Goal: Task Accomplishment & Management: Complete application form

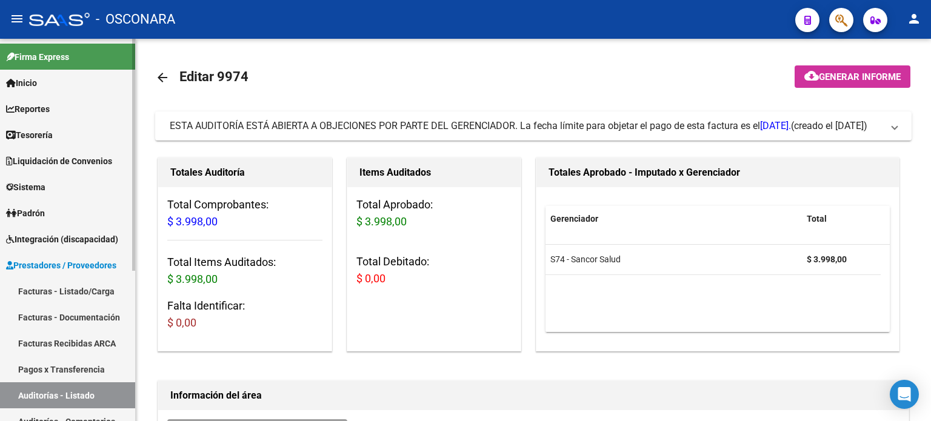
click at [58, 288] on link "Facturas - Listado/Carga" at bounding box center [67, 291] width 135 height 26
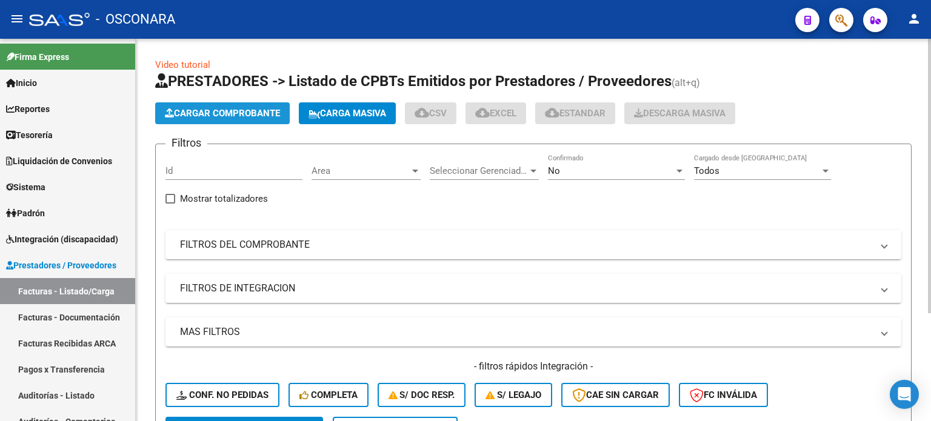
click at [209, 105] on button "Cargar Comprobante" at bounding box center [222, 113] width 135 height 22
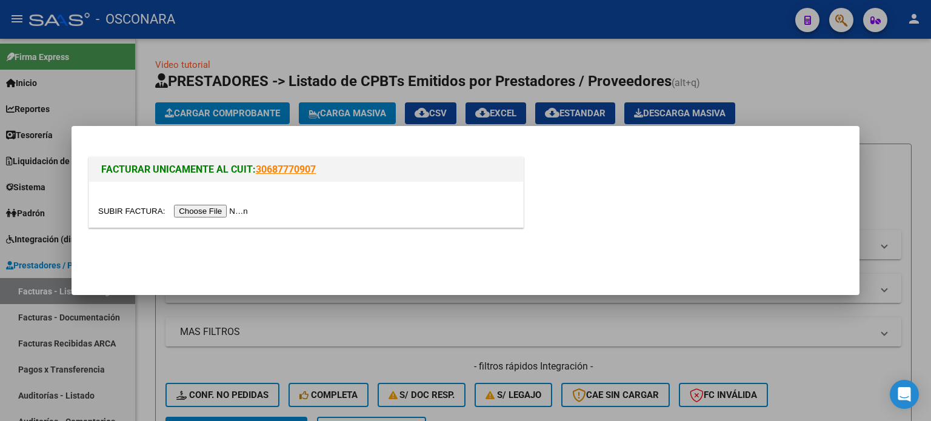
click at [212, 210] on input "file" at bounding box center [174, 211] width 153 height 13
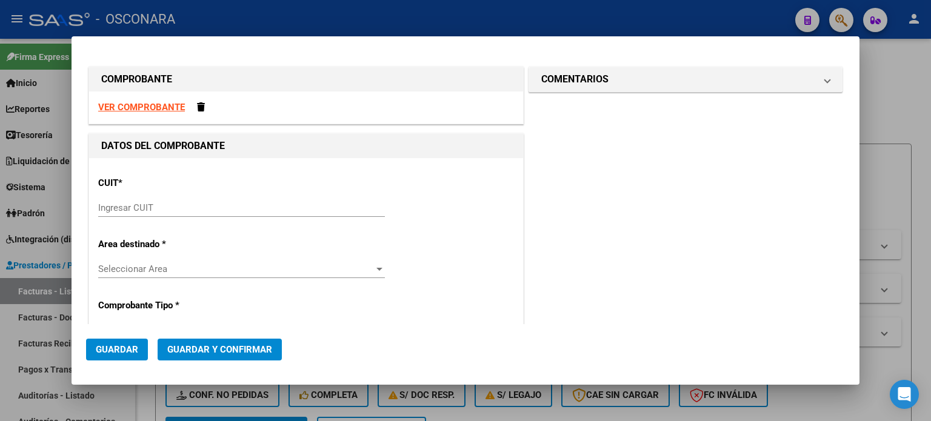
click at [119, 206] on input "Ingresar CUIT" at bounding box center [241, 208] width 287 height 11
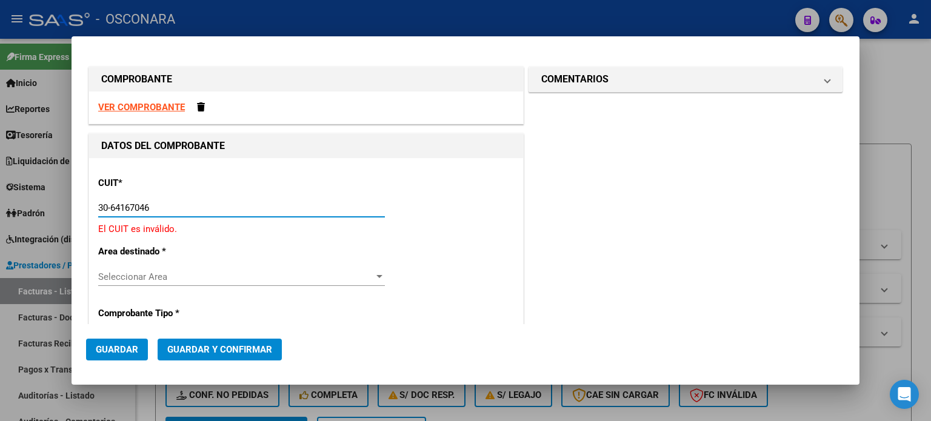
type input "30-64167046-0"
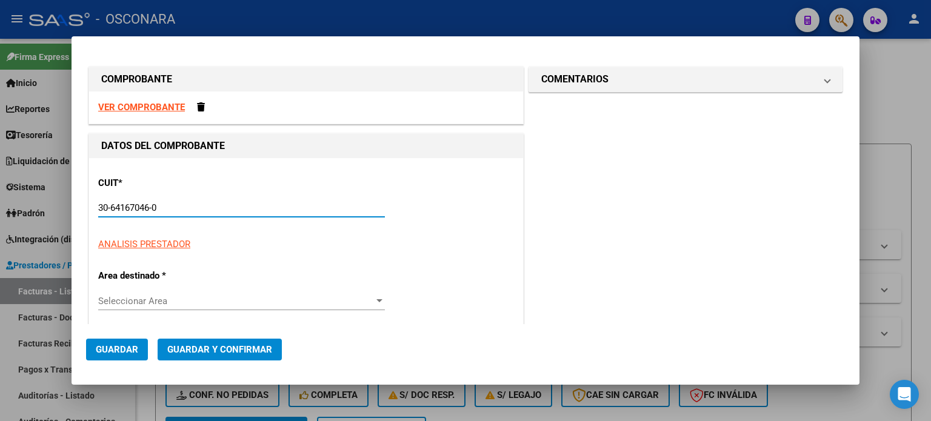
type input "17"
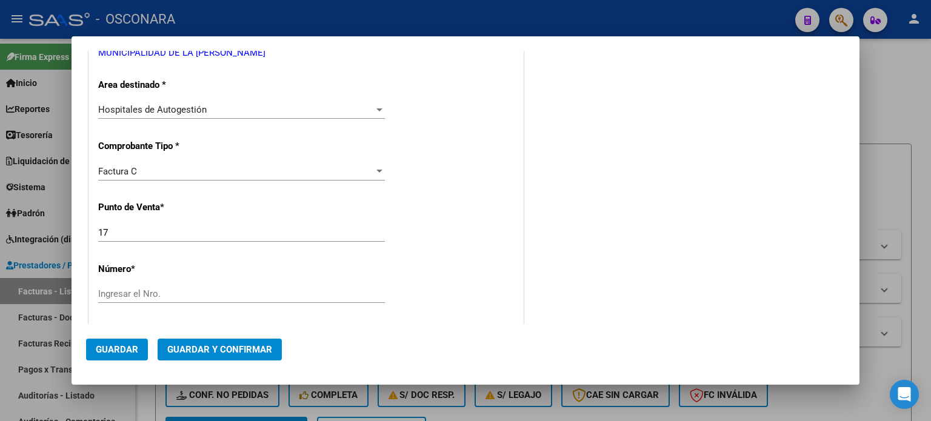
scroll to position [243, 0]
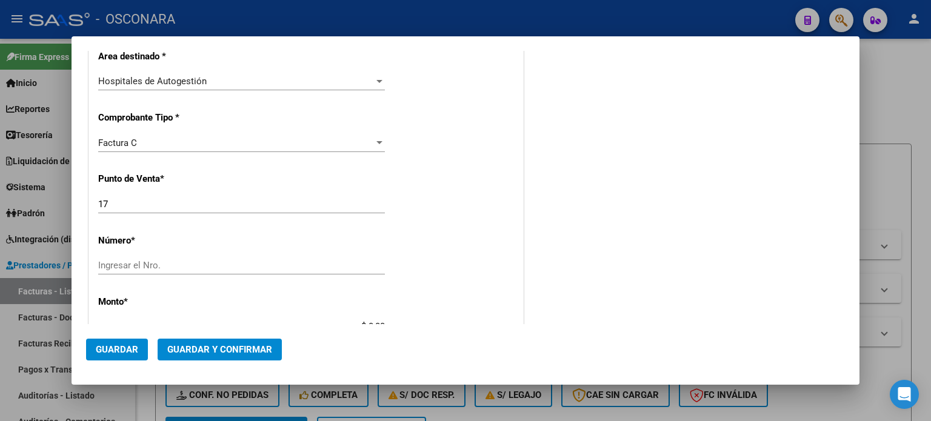
type input "30-64167046-0"
click at [120, 195] on div "17 Ingresar el Nro." at bounding box center [241, 204] width 287 height 18
type input "1"
click at [106, 271] on div "Ingresar el Nro." at bounding box center [241, 265] width 287 height 18
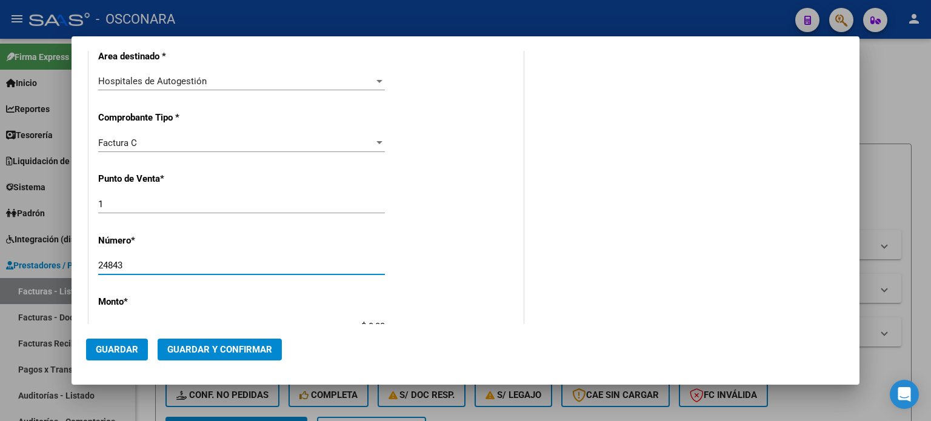
type input "24843"
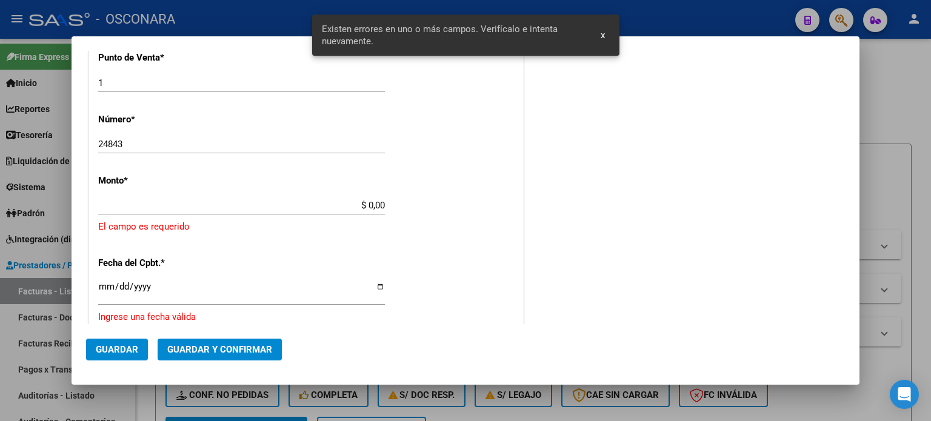
scroll to position [376, 0]
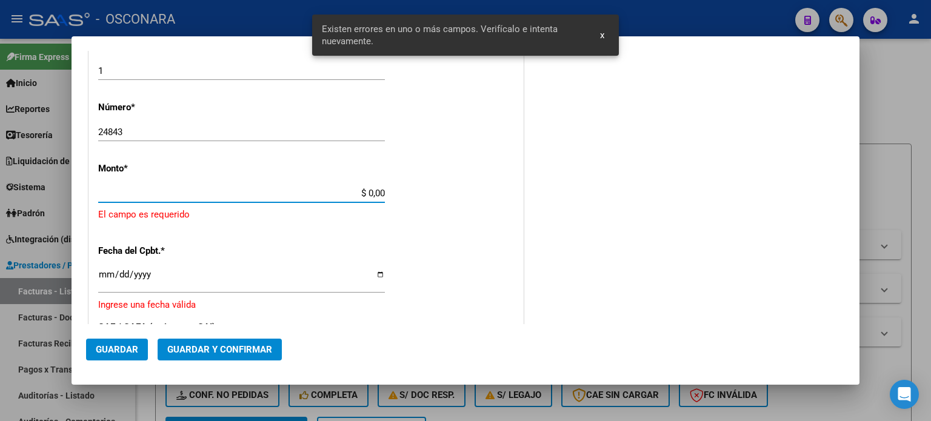
drag, startPoint x: 363, startPoint y: 191, endPoint x: 443, endPoint y: 192, distance: 80.6
click at [443, 192] on div "CUIT * 30-64167046-0 Ingresar CUIT ANALISIS PRESTADOR MUNICIPALIDAD DE LA COSTA…" at bounding box center [306, 226] width 434 height 888
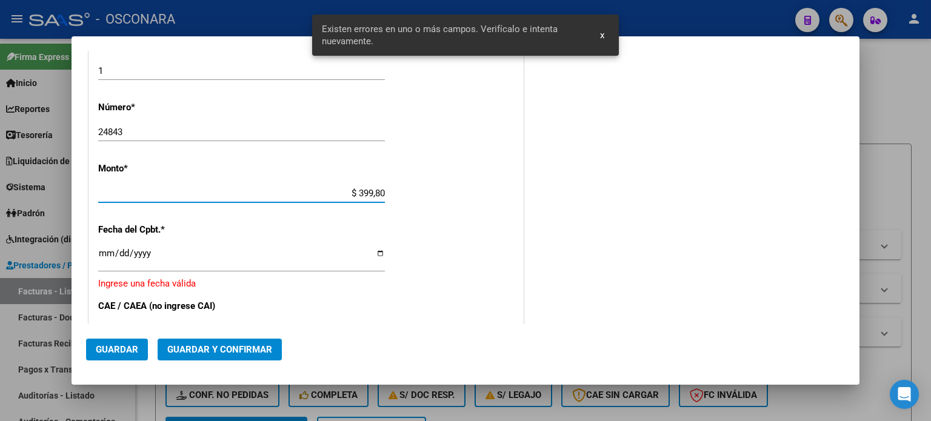
type input "$ 3.998,00"
click at [106, 256] on input "Ingresar la fecha" at bounding box center [241, 258] width 287 height 19
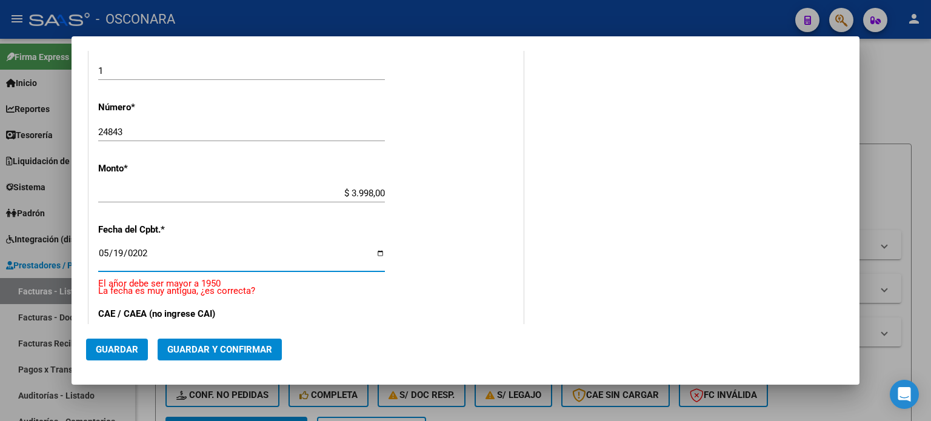
type input "2025-05-19"
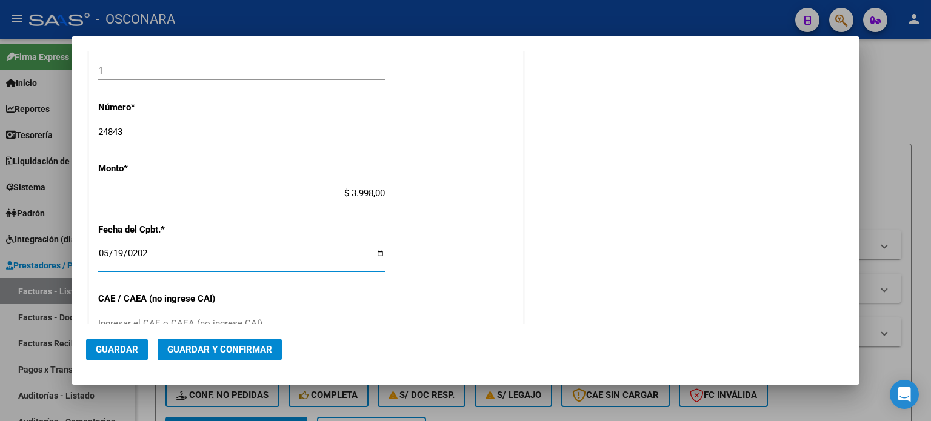
click at [224, 341] on button "Guardar y Confirmar" at bounding box center [220, 350] width 124 height 22
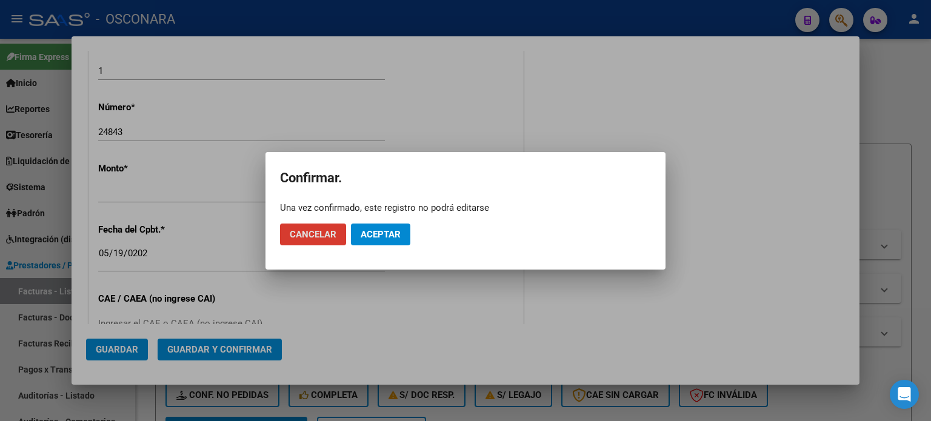
click at [368, 228] on button "Aceptar" at bounding box center [380, 235] width 59 height 22
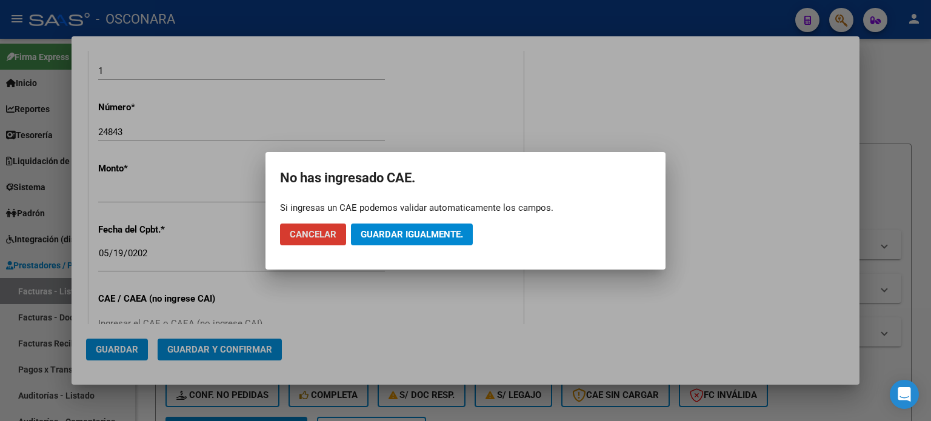
click at [400, 232] on span "Guardar igualmente." at bounding box center [412, 234] width 102 height 11
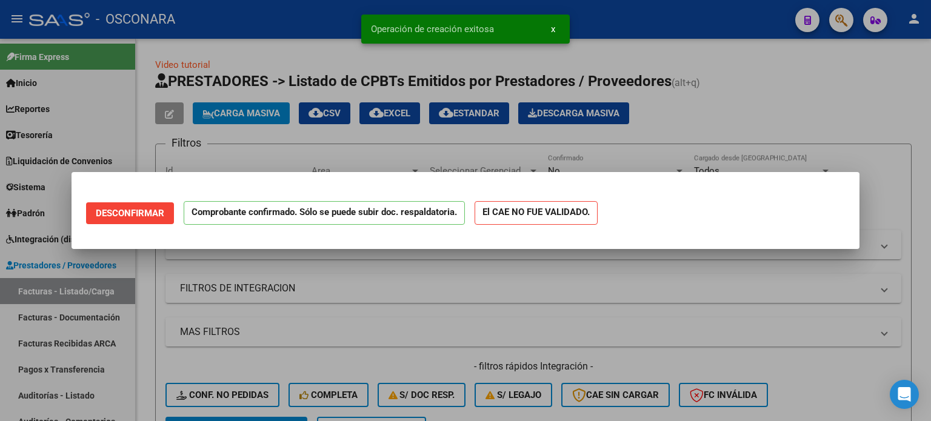
scroll to position [0, 0]
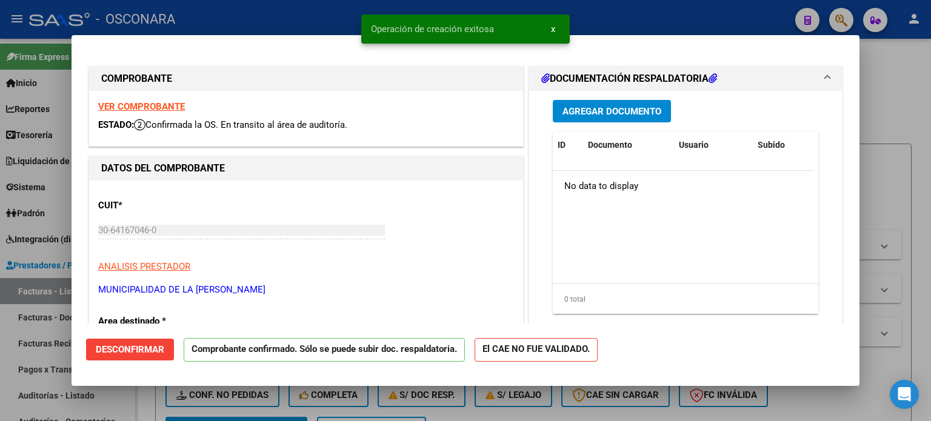
click at [0, 328] on div at bounding box center [465, 210] width 931 height 421
type input "$ 0,00"
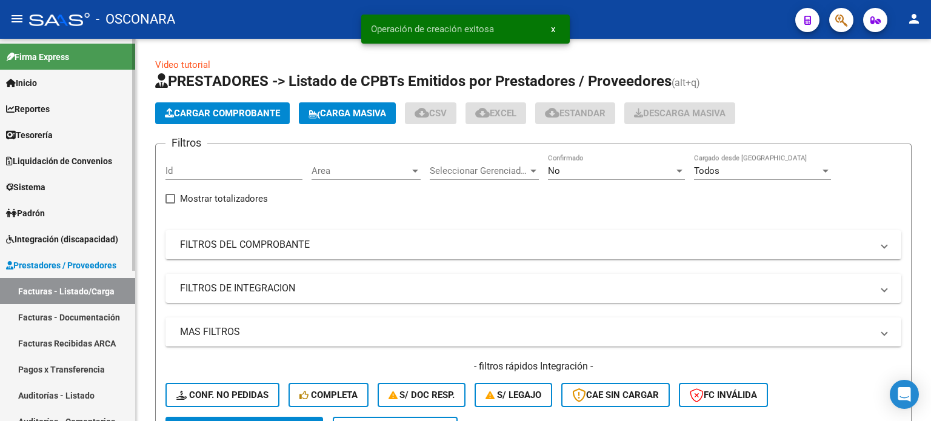
click at [33, 394] on link "Auditorías - Listado" at bounding box center [67, 396] width 135 height 26
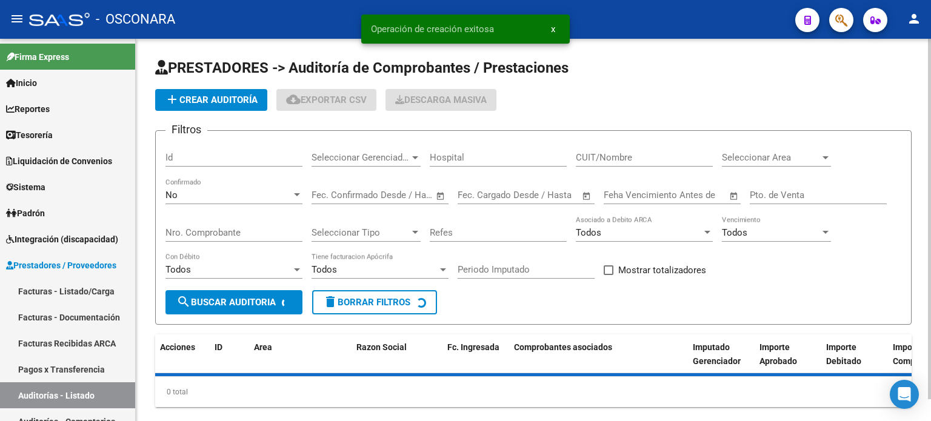
click at [199, 93] on button "add Crear Auditoría" at bounding box center [211, 100] width 112 height 22
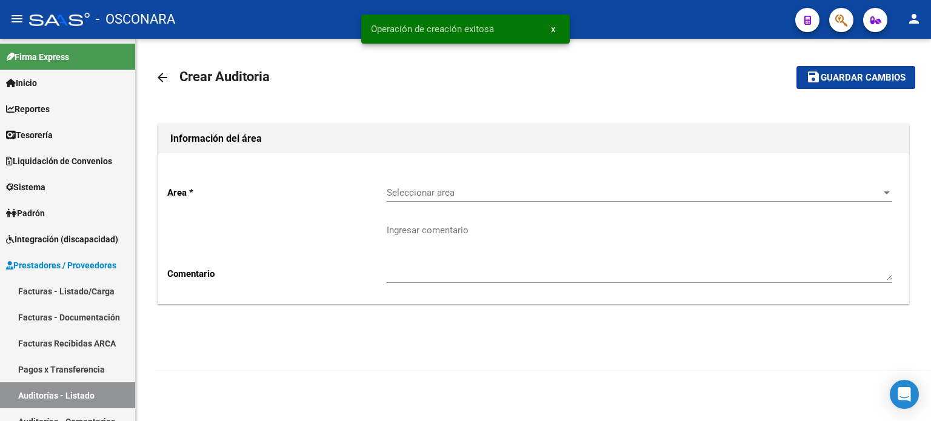
click at [475, 199] on div "Seleccionar area Seleccionar area" at bounding box center [640, 189] width 506 height 26
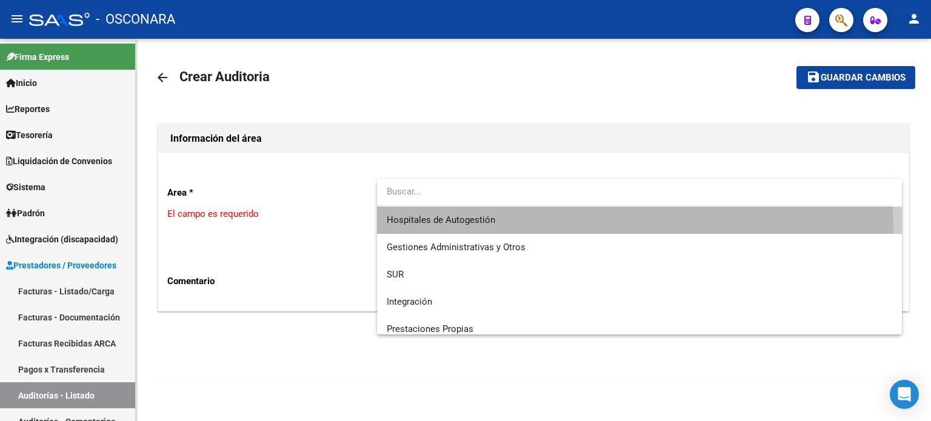
click at [455, 228] on span "Hospitales de Autogestión" at bounding box center [640, 220] width 506 height 27
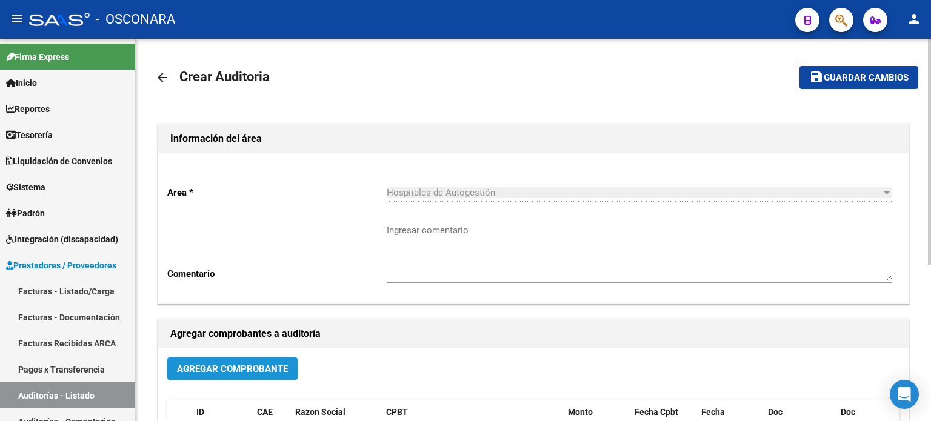
click at [225, 371] on span "Agregar Comprobante" at bounding box center [232, 369] width 111 height 11
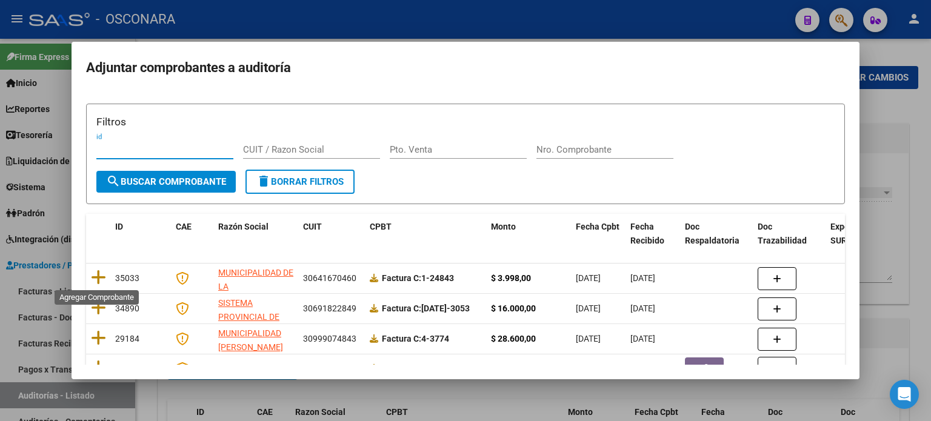
drag, startPoint x: 102, startPoint y: 280, endPoint x: 246, endPoint y: 272, distance: 143.9
click at [102, 279] on icon at bounding box center [98, 277] width 15 height 17
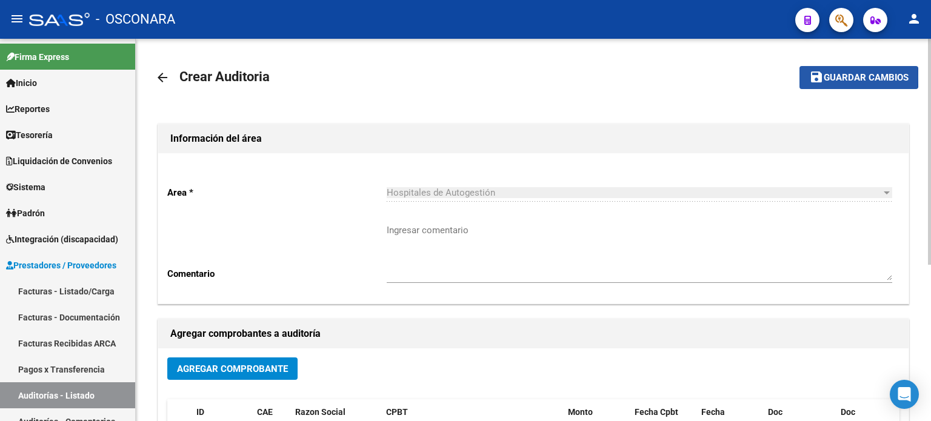
click at [826, 77] on span "Guardar cambios" at bounding box center [866, 78] width 85 height 11
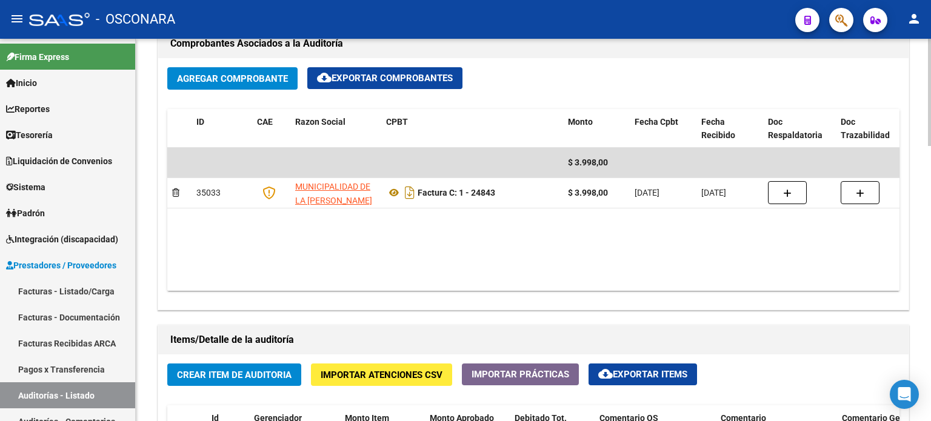
scroll to position [667, 0]
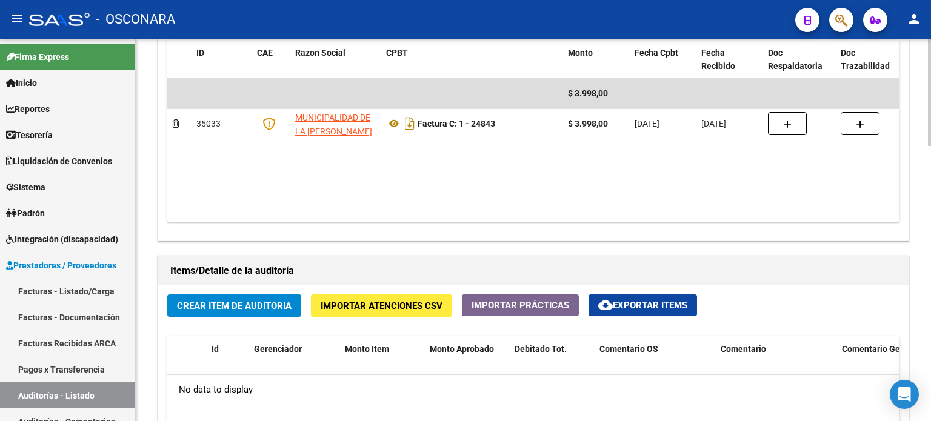
click at [185, 303] on span "Crear Item de Auditoria" at bounding box center [234, 306] width 115 height 11
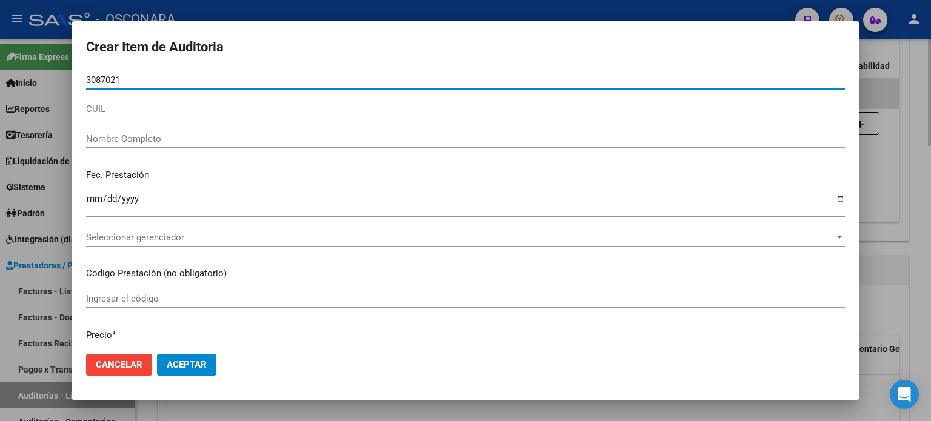
type input "30870212"
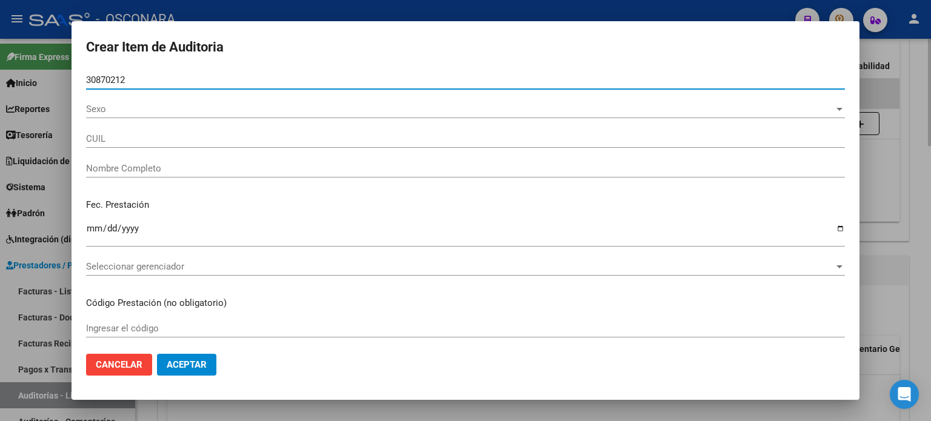
type input "27308702125"
type input "CESAR LEONOR ISABEL"
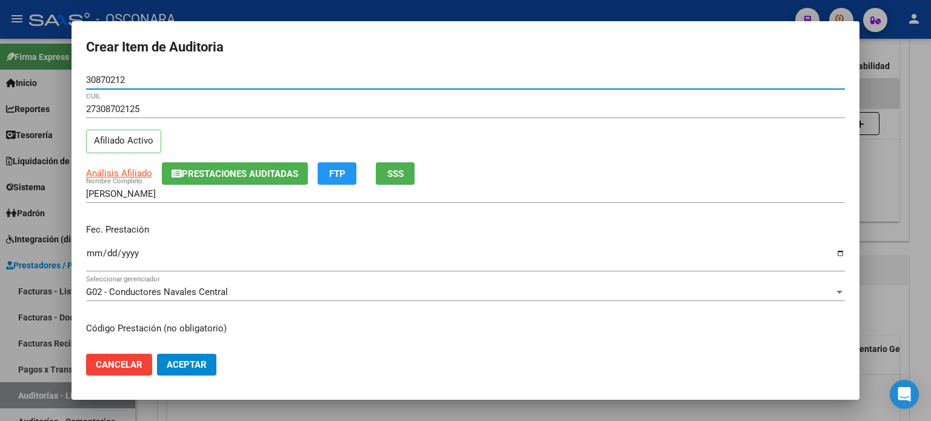
type input "30870212"
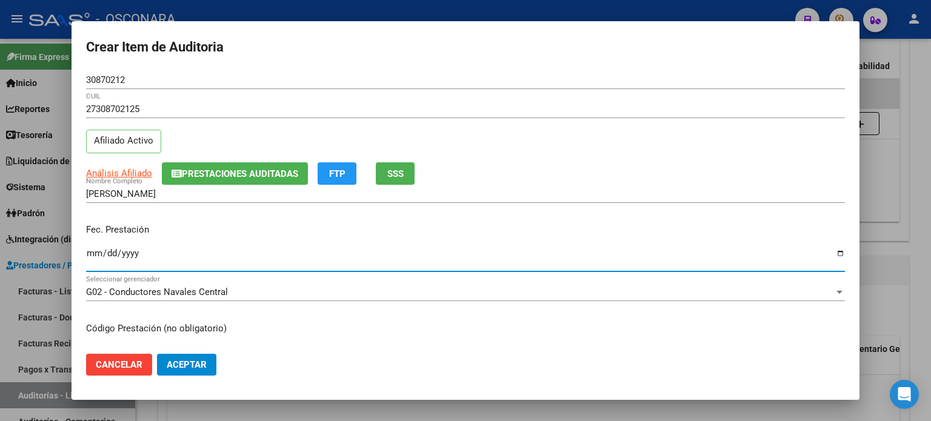
click at [91, 250] on input "Ingresar la fecha" at bounding box center [465, 258] width 759 height 19
type input "2025-03-01"
click at [390, 172] on span "SSS" at bounding box center [395, 174] width 16 height 11
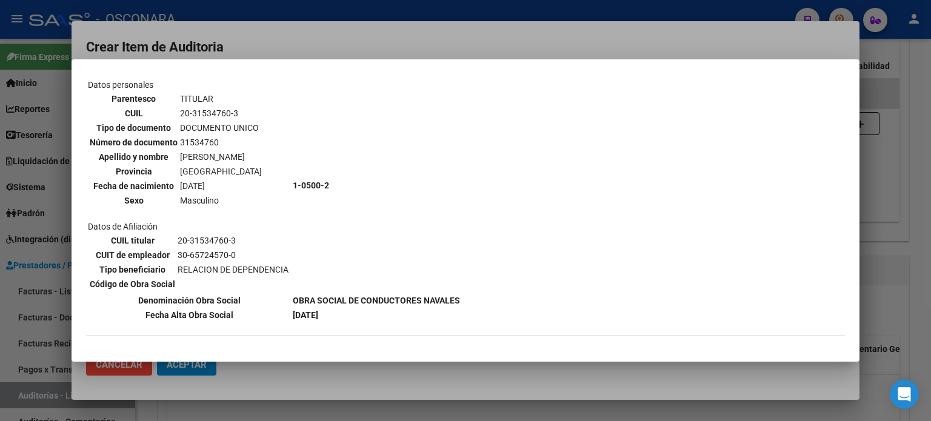
scroll to position [121, 0]
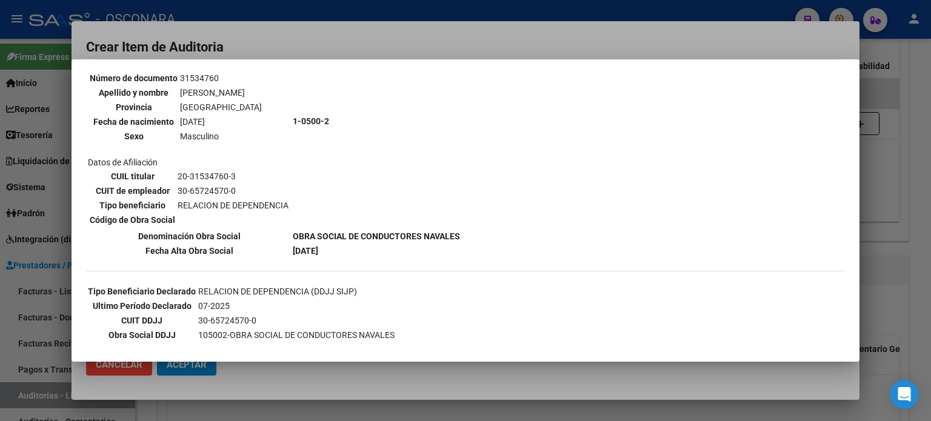
click at [899, 235] on div at bounding box center [465, 210] width 931 height 421
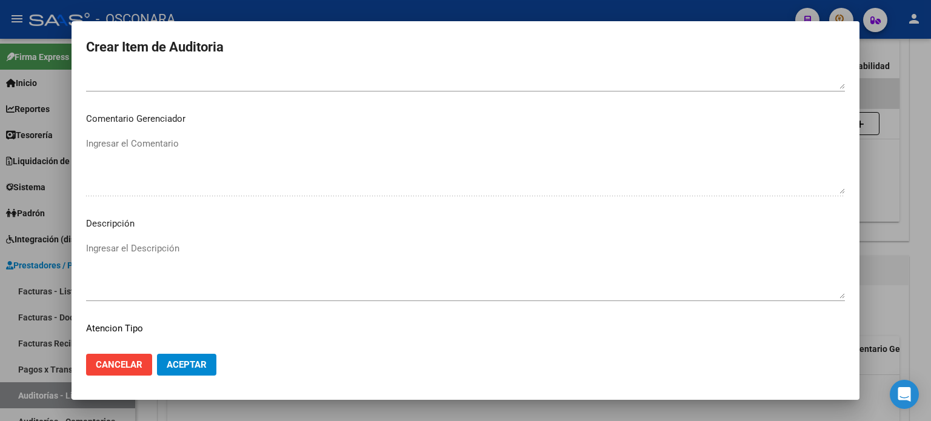
scroll to position [817, 0]
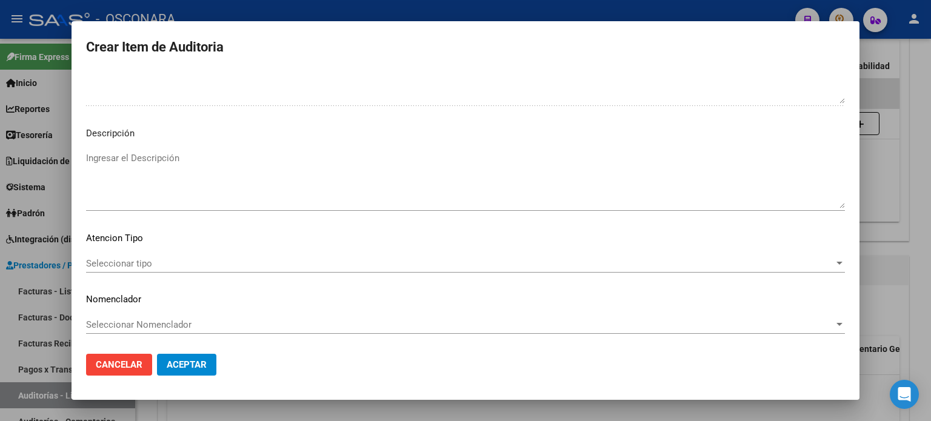
click at [156, 190] on textarea "Ingresar el Descripción" at bounding box center [465, 180] width 759 height 57
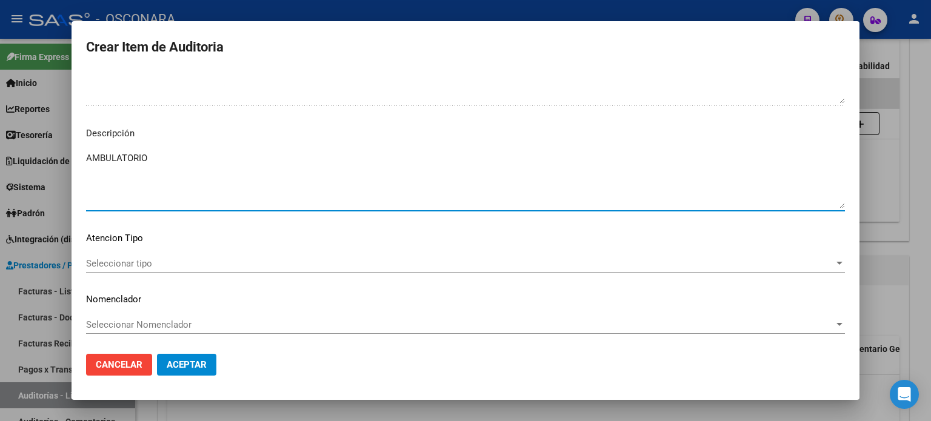
type textarea "AMBULATORIO"
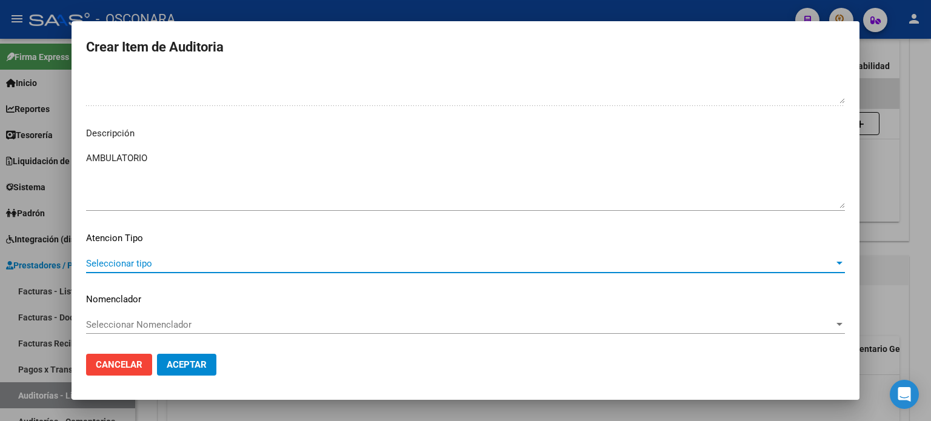
click at [97, 265] on span "Seleccionar tipo" at bounding box center [460, 263] width 748 height 11
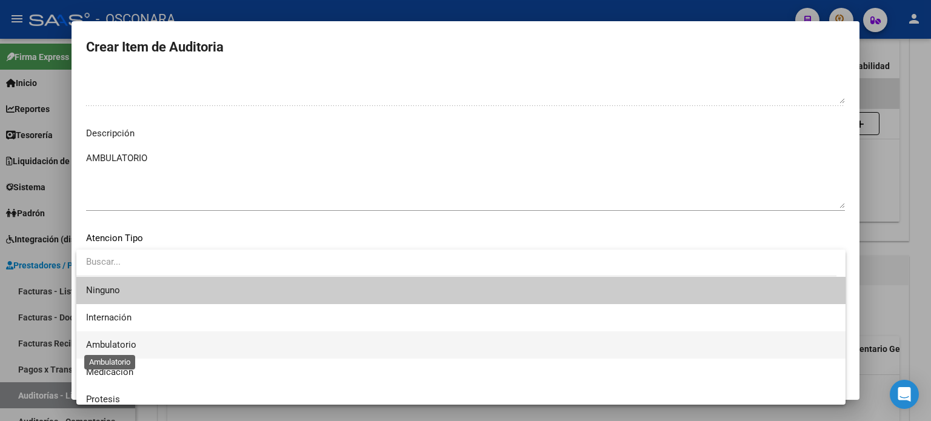
click at [113, 347] on span "Ambulatorio" at bounding box center [111, 345] width 50 height 11
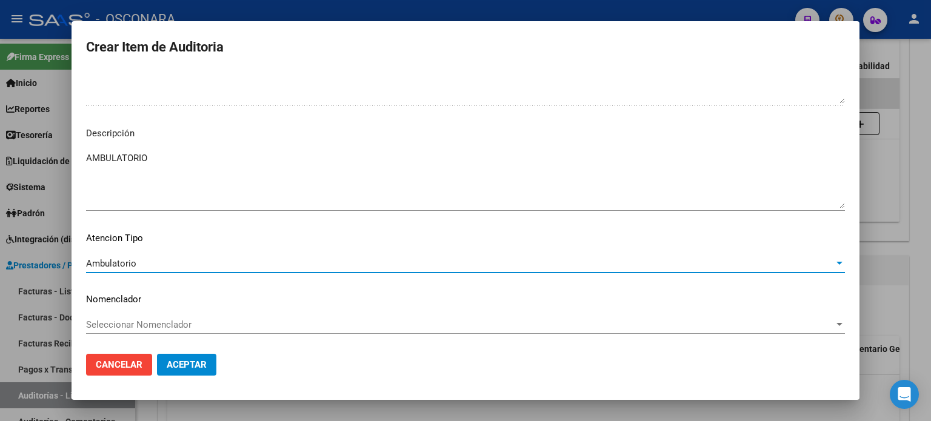
click at [186, 358] on button "Aceptar" at bounding box center [186, 365] width 59 height 22
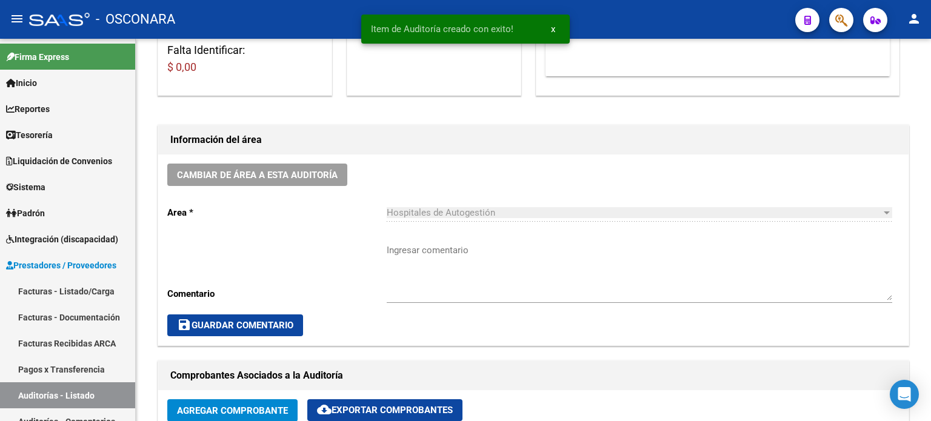
scroll to position [61, 0]
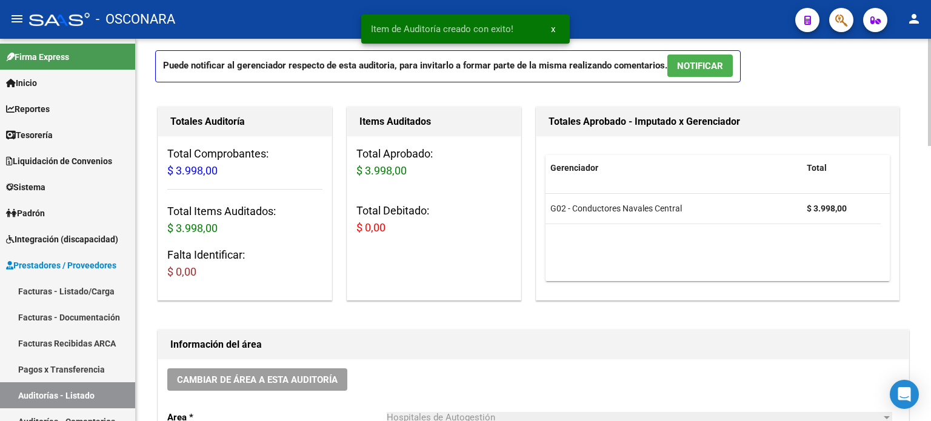
click at [723, 64] on span "NOTIFICAR" at bounding box center [700, 66] width 46 height 11
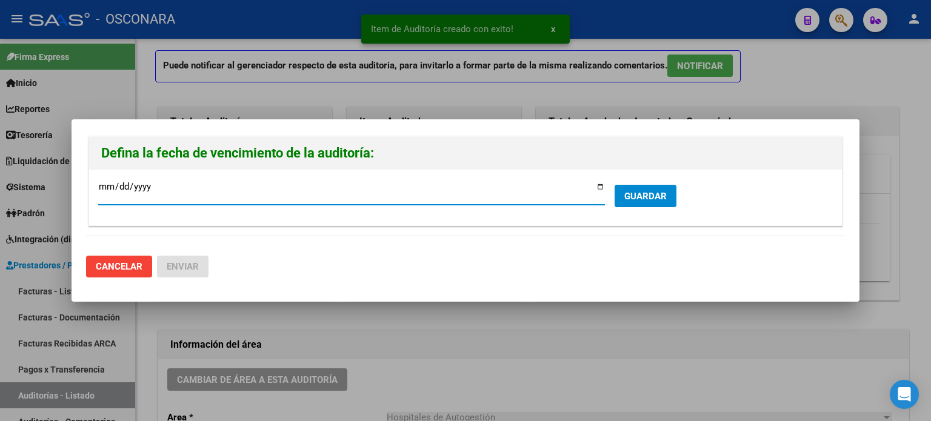
click at [599, 189] on input "2025-09-18" at bounding box center [351, 191] width 507 height 19
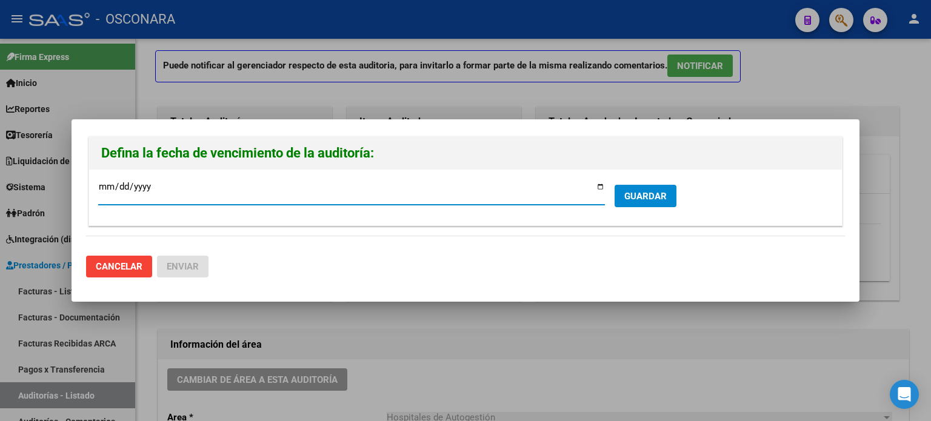
type input "2025-09-09"
click at [670, 192] on button "GUARDAR" at bounding box center [646, 196] width 62 height 22
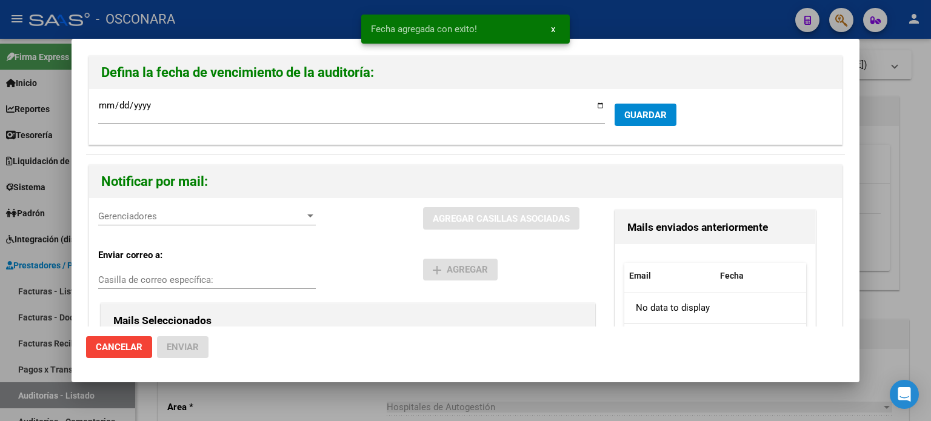
click at [161, 218] on span "Gerenciadores" at bounding box center [201, 216] width 207 height 11
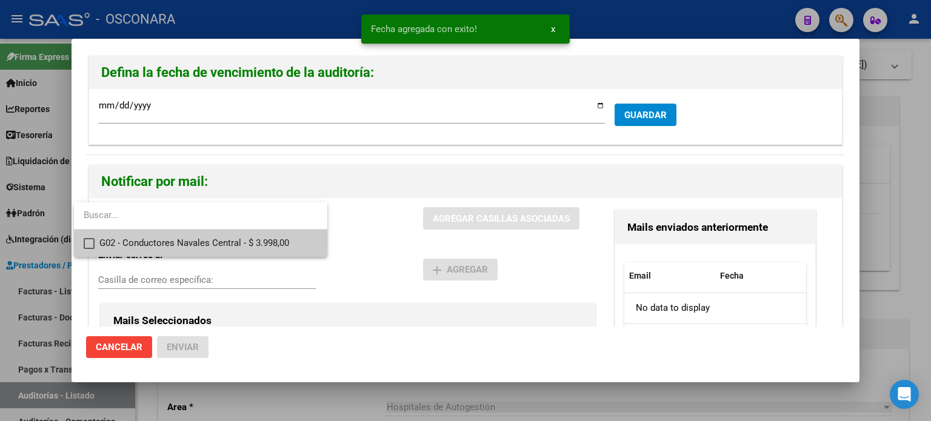
click at [158, 244] on span "G02 - Conductores Navales Central - $ 3.998,00" at bounding box center [208, 243] width 218 height 27
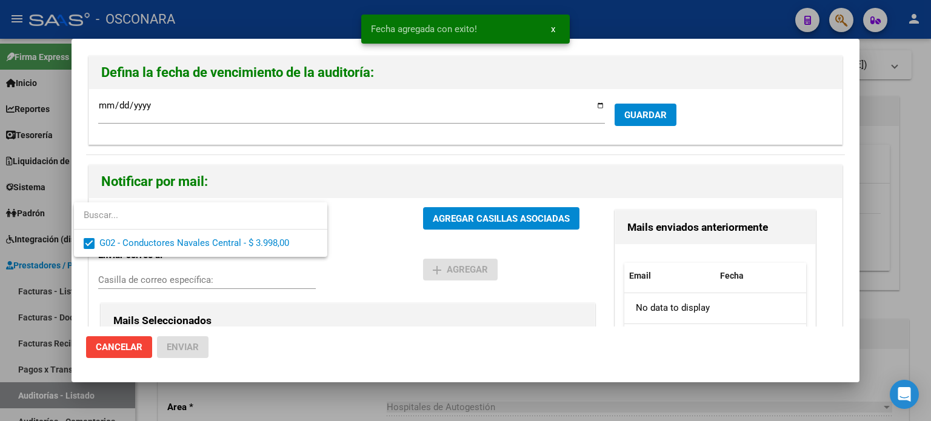
click at [449, 227] on div at bounding box center [465, 210] width 931 height 421
click at [454, 226] on button "AGREGAR CASILLAS ASOCIADAS" at bounding box center [501, 218] width 156 height 22
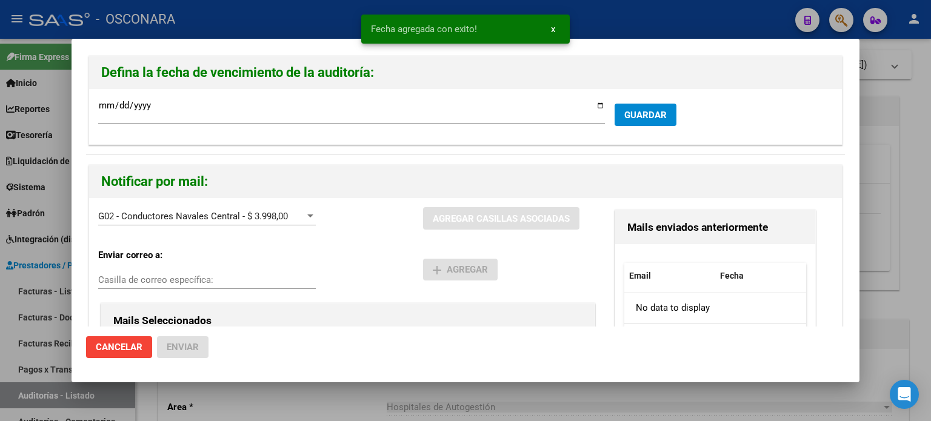
click at [451, 230] on div "G02 - Conductores Navales Central - $ 3.998,00 Gerenciadores AGREGAR CASILLAS A…" at bounding box center [348, 223] width 500 height 32
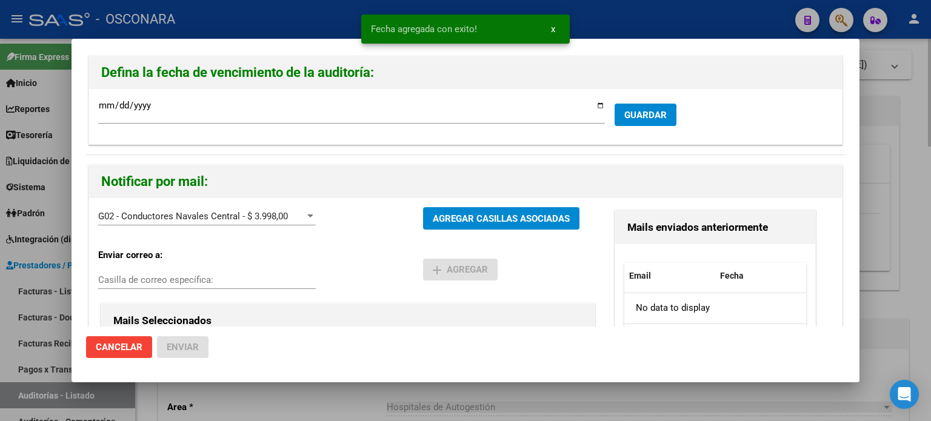
click at [892, 256] on div at bounding box center [465, 210] width 931 height 421
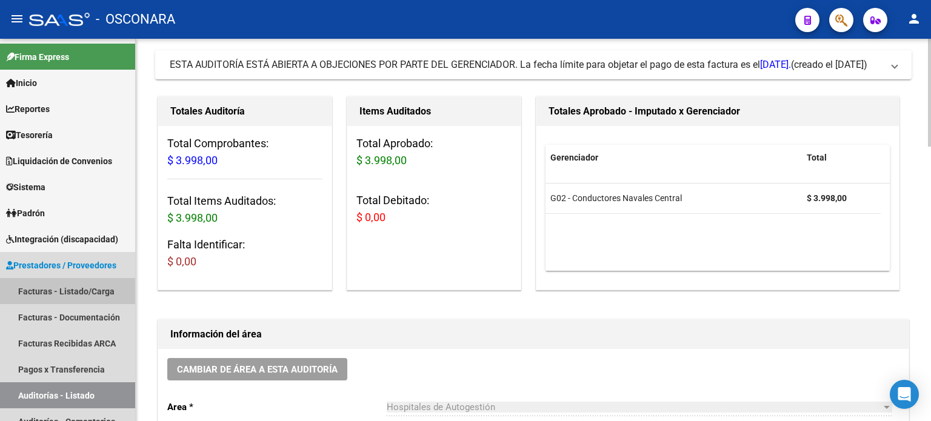
drag, startPoint x: 61, startPoint y: 293, endPoint x: 138, endPoint y: 170, distance: 145.5
click at [61, 293] on link "Facturas - Listado/Carga" at bounding box center [67, 291] width 135 height 26
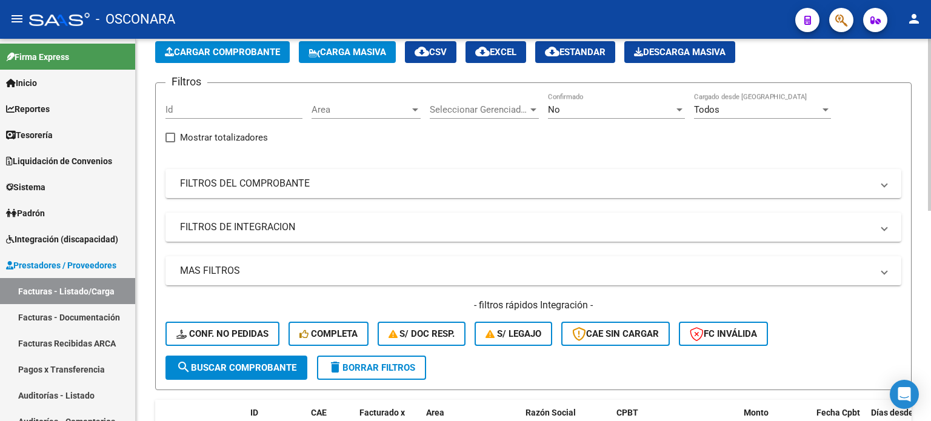
click at [204, 52] on span "Cargar Comprobante" at bounding box center [222, 52] width 115 height 11
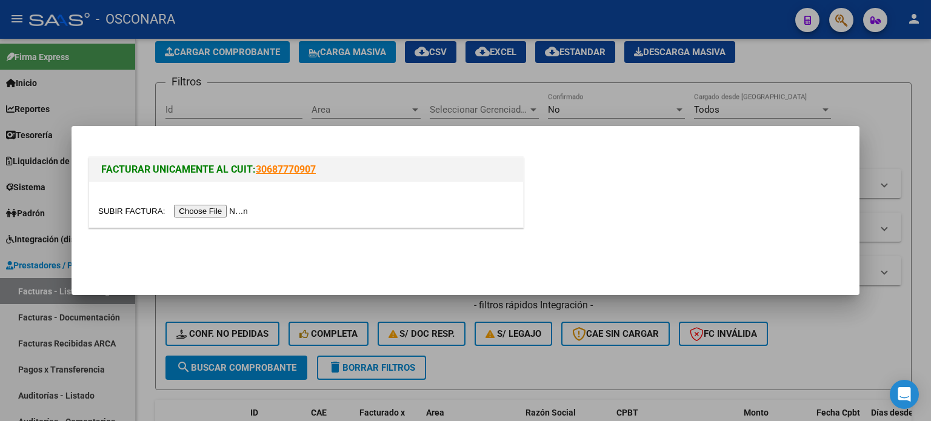
click at [190, 211] on input "file" at bounding box center [174, 211] width 153 height 13
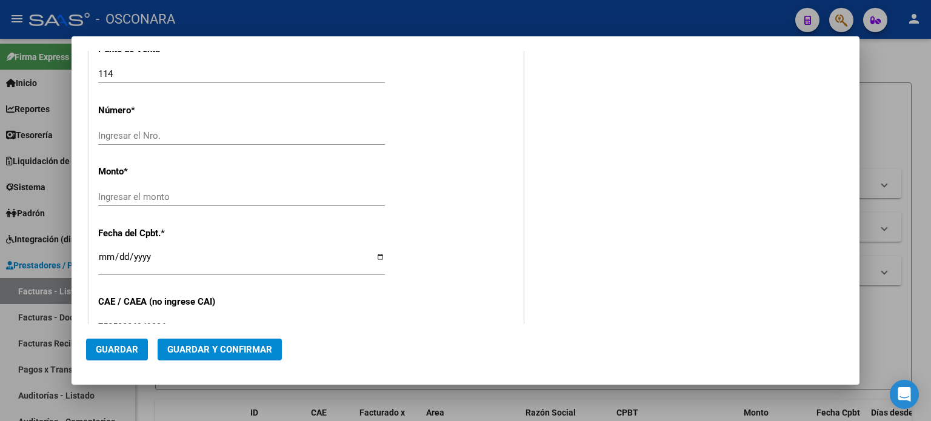
scroll to position [424, 0]
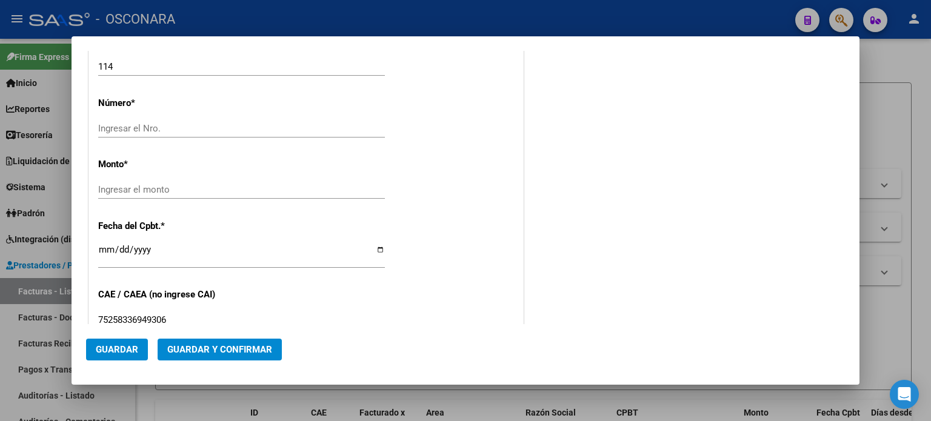
click at [141, 127] on input "Ingresar el Nro." at bounding box center [241, 128] width 287 height 11
type input "7129"
click at [135, 194] on div "Ingresar el monto" at bounding box center [241, 190] width 287 height 18
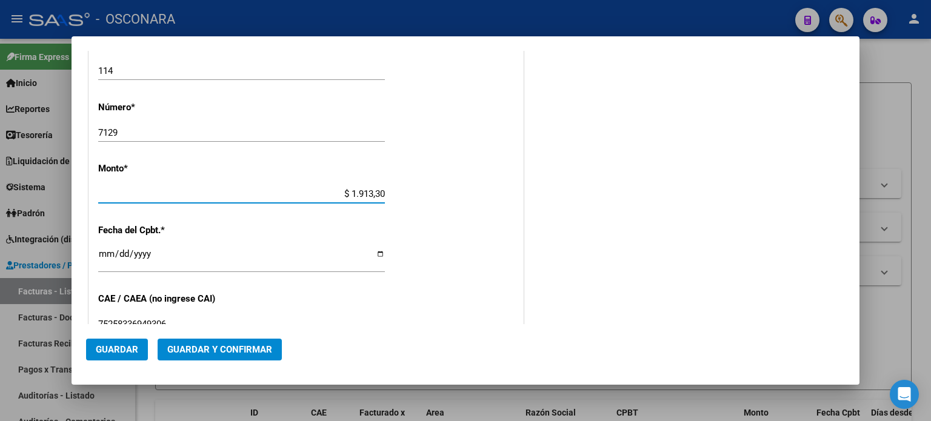
type input "$ 19.133,00"
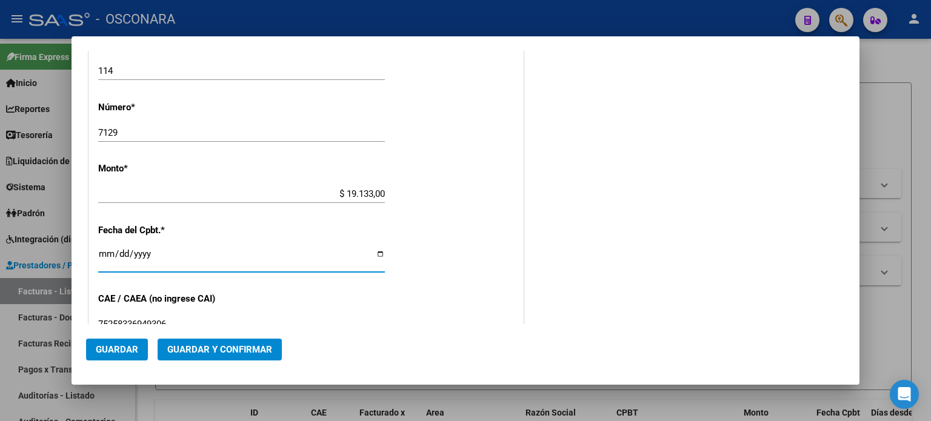
click at [105, 255] on input "Ingresar la fecha" at bounding box center [241, 258] width 287 height 19
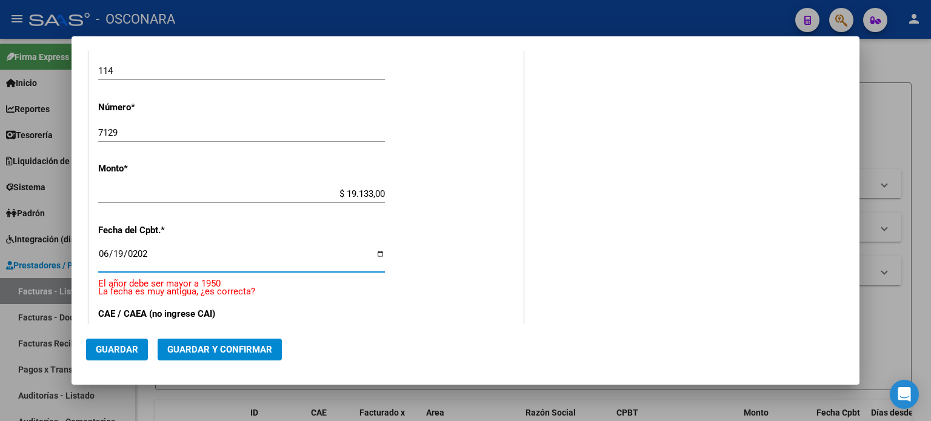
type input "2025-06-19"
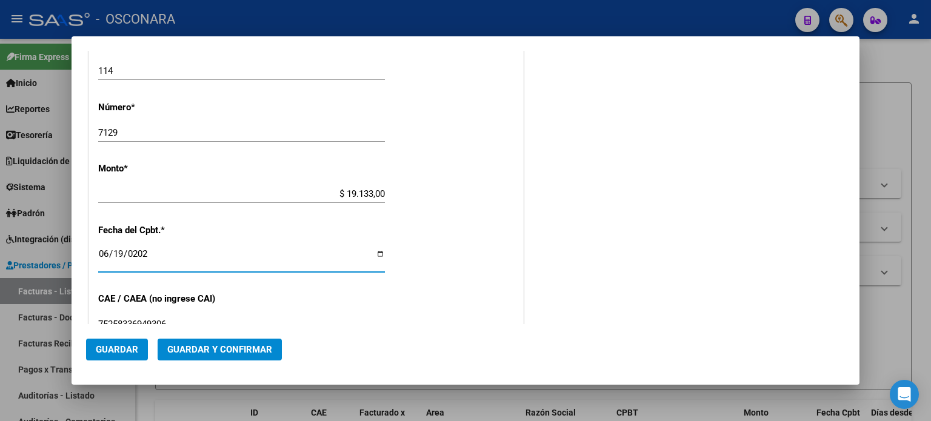
click at [184, 346] on span "Guardar y Confirmar" at bounding box center [219, 349] width 105 height 11
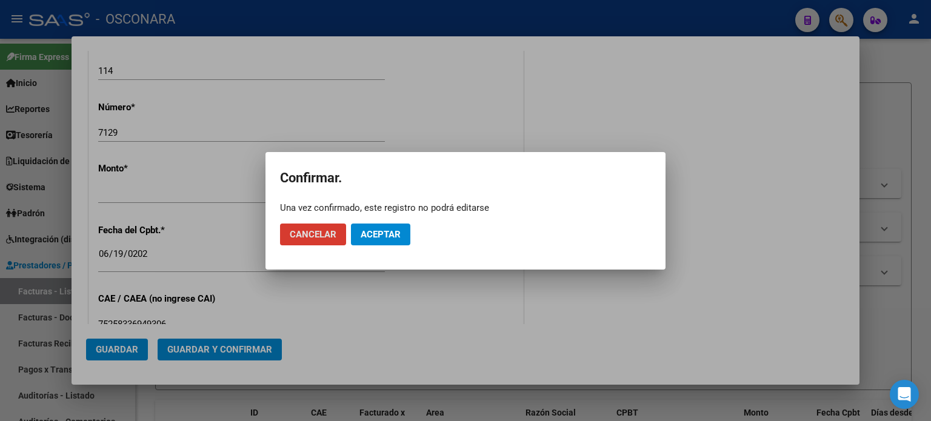
click at [414, 227] on mat-dialog-actions "Cancelar Aceptar" at bounding box center [465, 234] width 371 height 41
click at [388, 236] on span "Aceptar" at bounding box center [381, 234] width 40 height 11
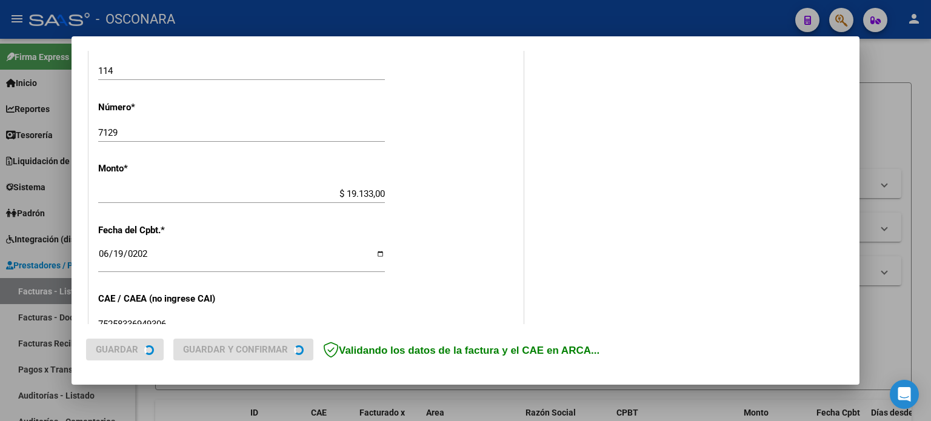
click at [410, 236] on div "CUIT * 30-62698339-8 Ingresar CUIT ANALISIS PRESTADOR MINISTERIO DE SALUD PCIA …" at bounding box center [306, 212] width 434 height 860
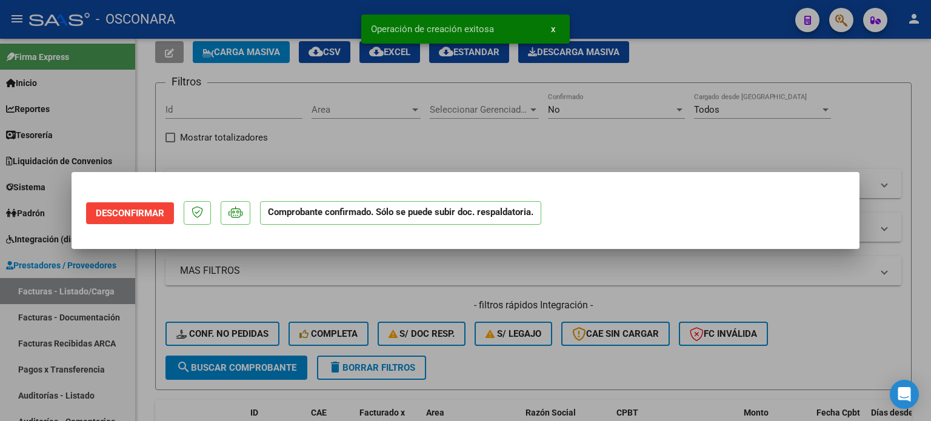
scroll to position [0, 0]
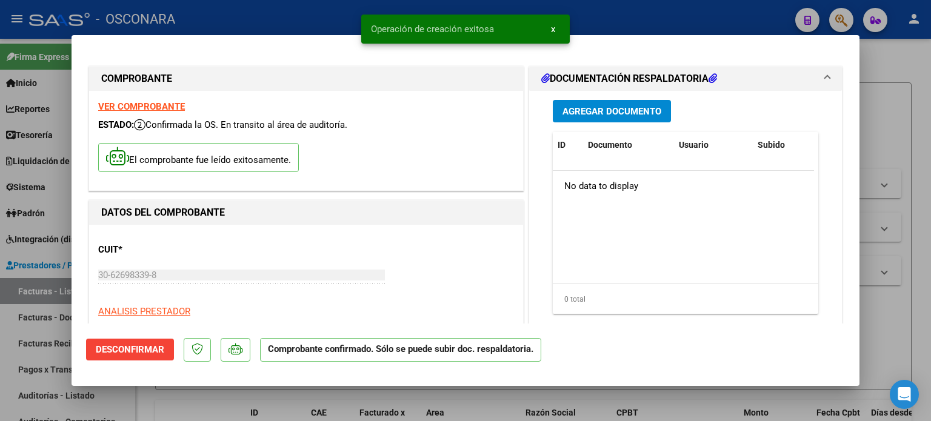
click at [0, 345] on div at bounding box center [465, 210] width 931 height 421
type input "$ 0,00"
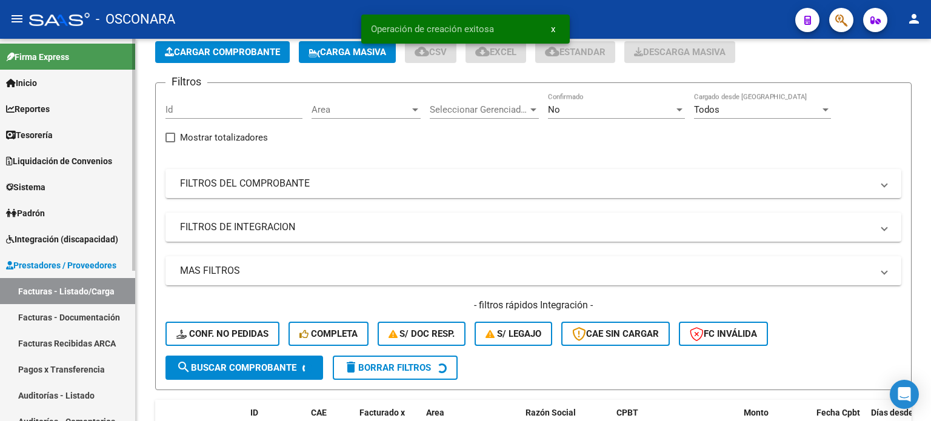
drag, startPoint x: 31, startPoint y: 397, endPoint x: 127, endPoint y: 376, distance: 98.6
click at [32, 397] on link "Auditorías - Listado" at bounding box center [67, 396] width 135 height 26
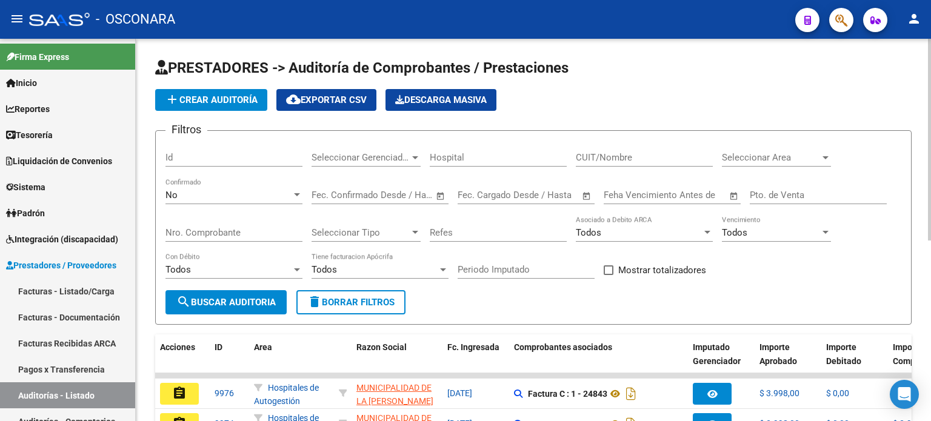
click at [212, 96] on span "add Crear Auditoría" at bounding box center [211, 100] width 93 height 11
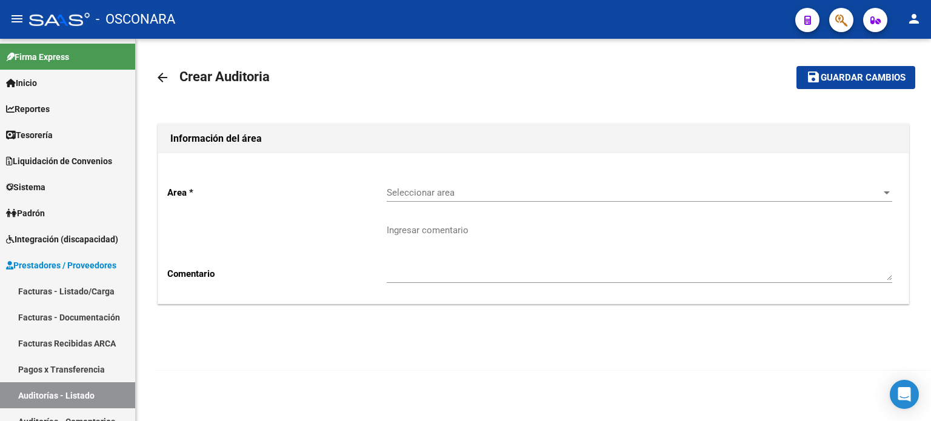
click at [407, 193] on span "Seleccionar area" at bounding box center [634, 192] width 495 height 11
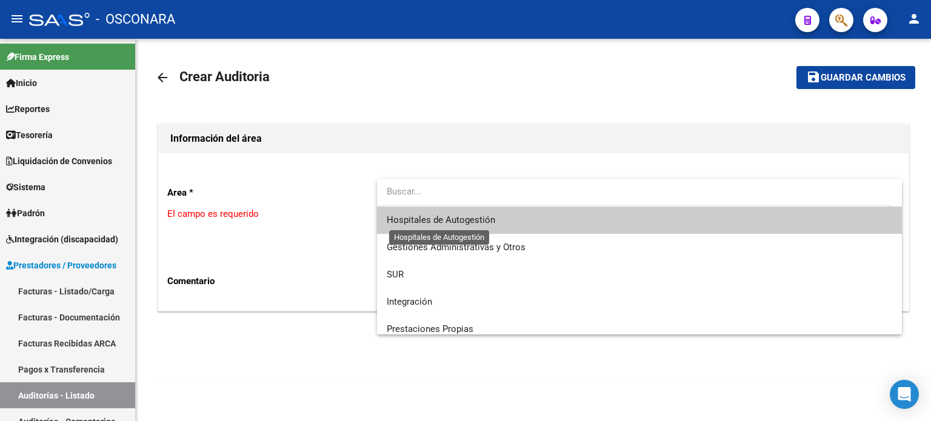
click at [434, 219] on span "Hospitales de Autogestión" at bounding box center [441, 220] width 109 height 11
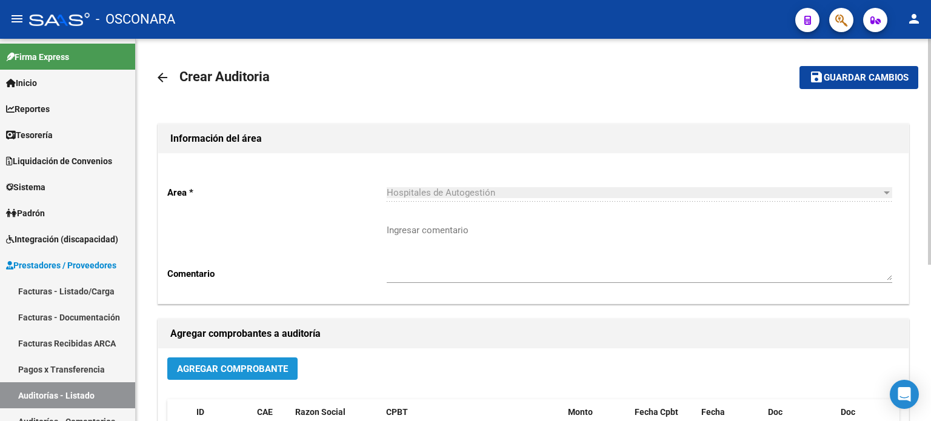
click at [173, 375] on button "Agregar Comprobante" at bounding box center [232, 369] width 130 height 22
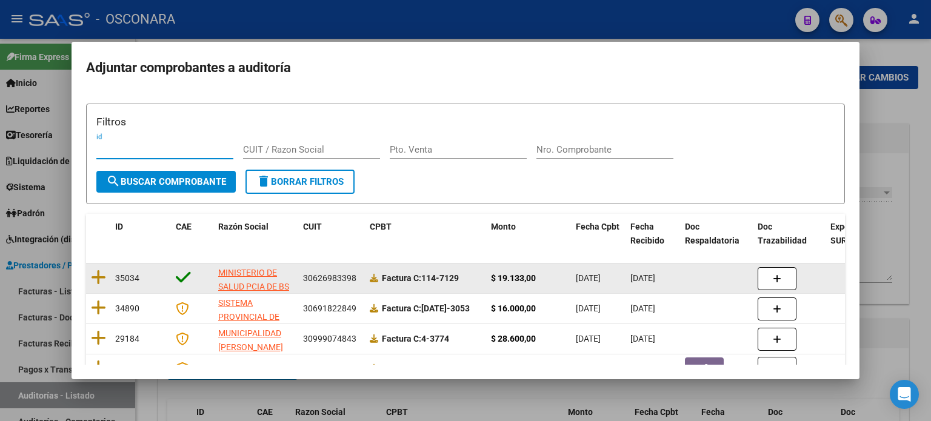
click at [109, 276] on datatable-body-cell at bounding box center [98, 279] width 24 height 30
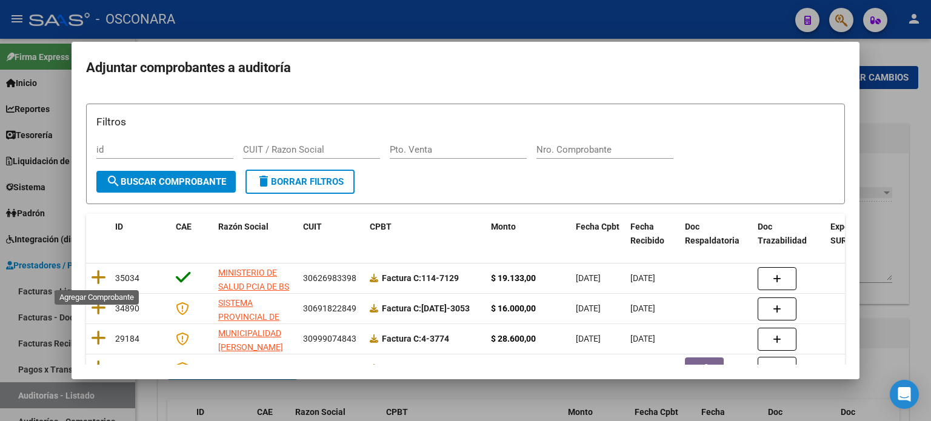
click at [97, 276] on icon at bounding box center [98, 277] width 15 height 17
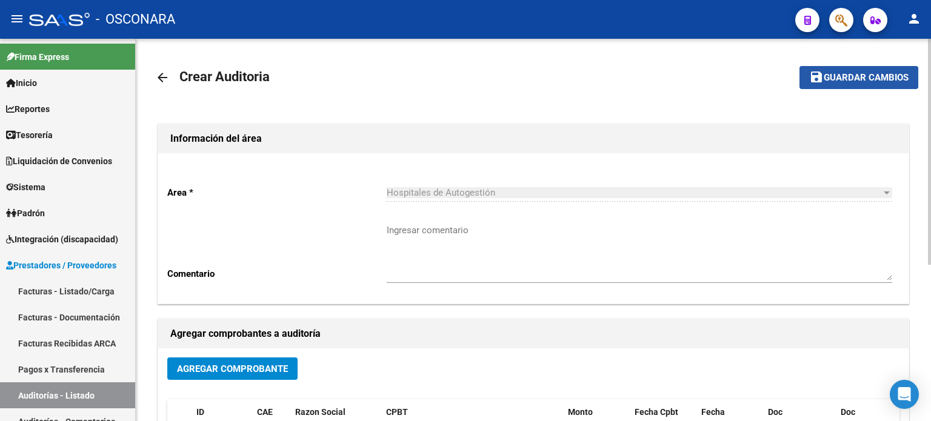
click at [816, 85] on button "save Guardar cambios" at bounding box center [859, 77] width 119 height 22
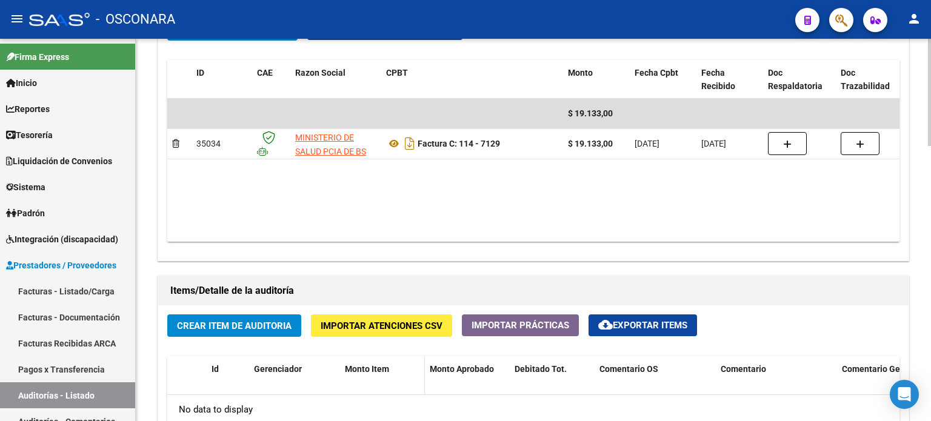
scroll to position [788, 0]
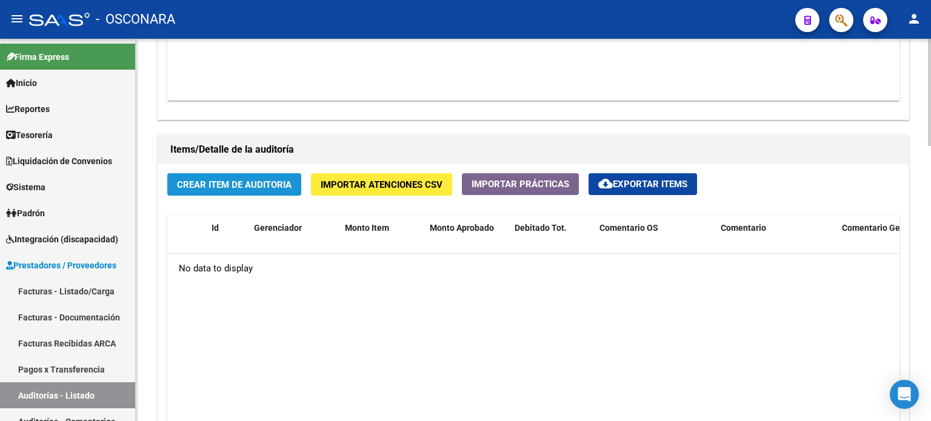
click at [272, 189] on span "Crear Item de Auditoria" at bounding box center [234, 184] width 115 height 11
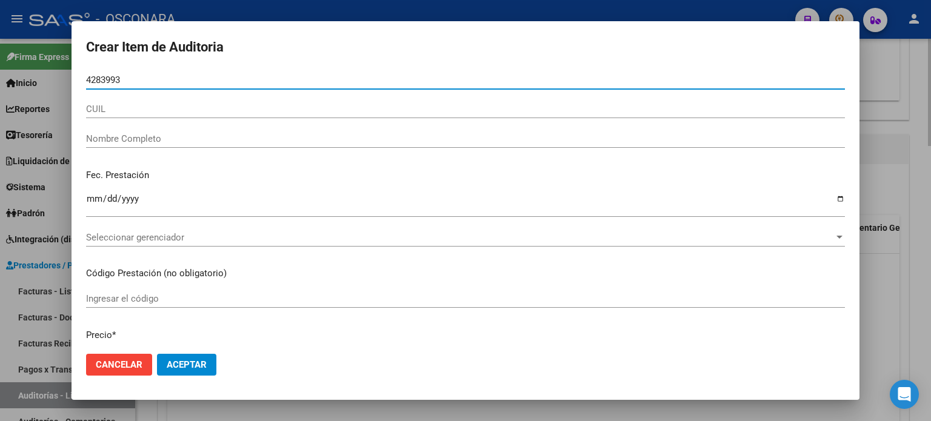
type input "42839937"
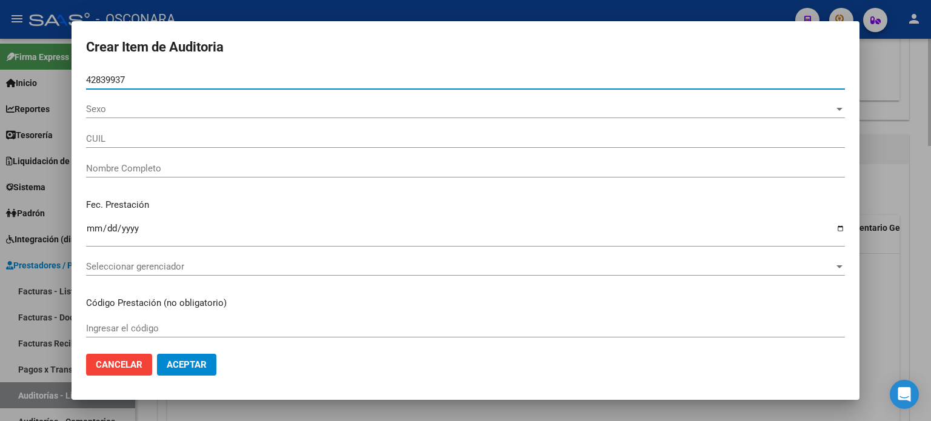
type input "23428399374"
type input "[PERSON_NAME] [PERSON_NAME]"
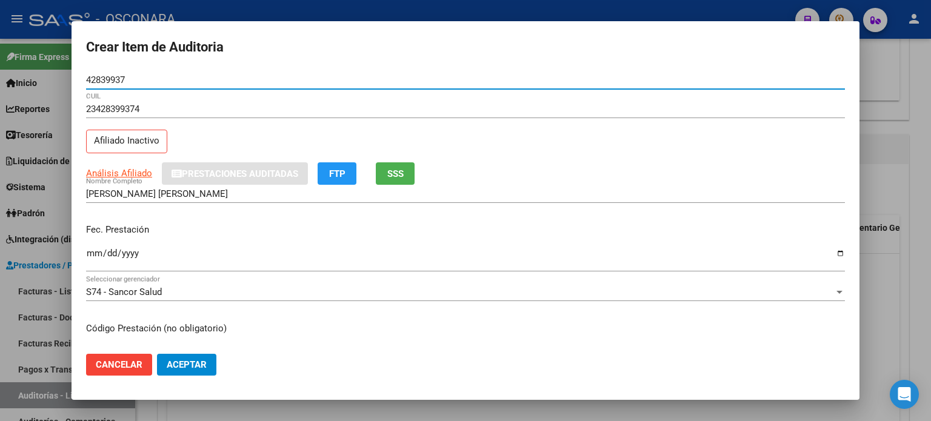
type input "42839937"
click at [381, 172] on button "SSS" at bounding box center [395, 173] width 39 height 22
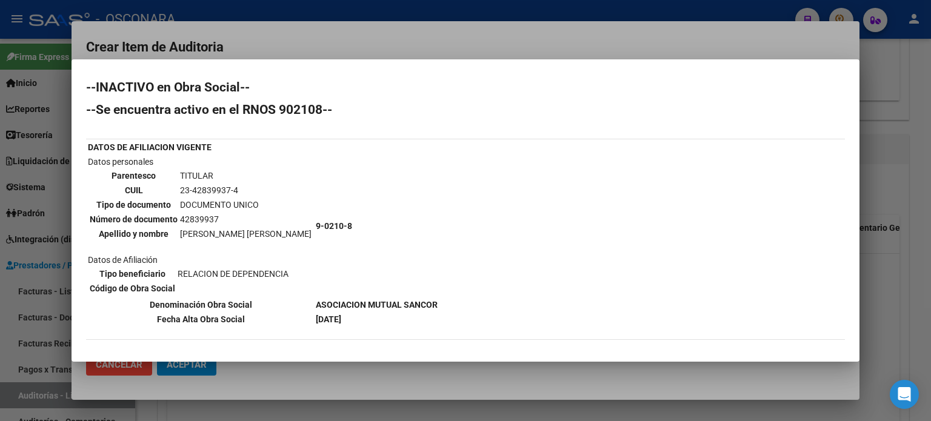
scroll to position [0, 0]
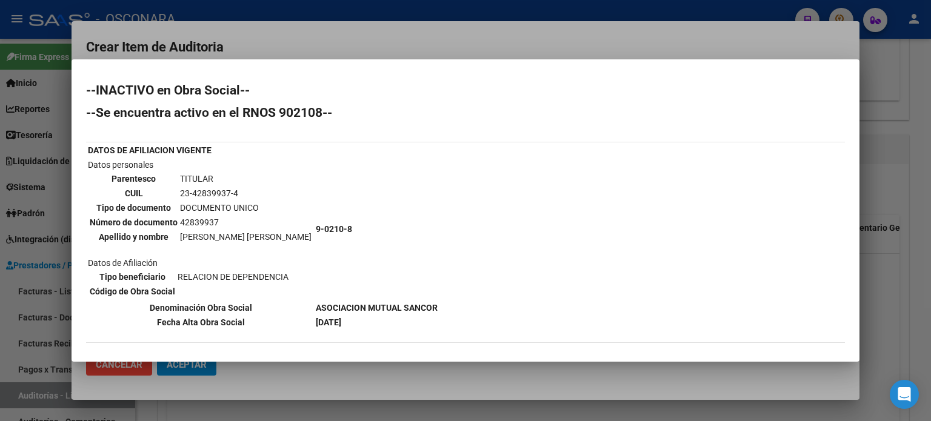
click at [892, 146] on div at bounding box center [465, 210] width 931 height 421
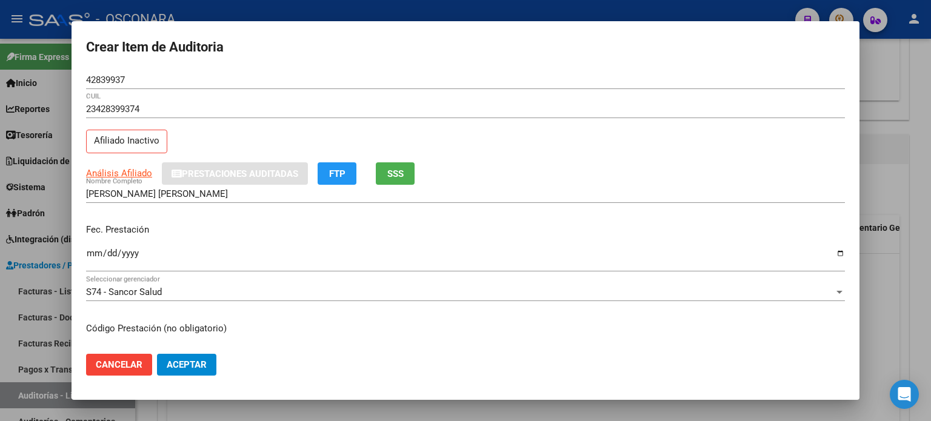
click at [95, 252] on input "Ingresar la fecha" at bounding box center [465, 258] width 759 height 19
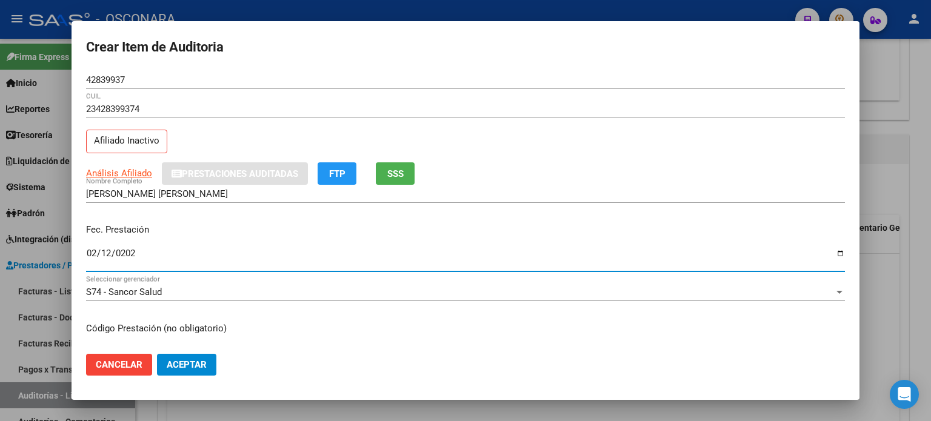
type input "2025-02-12"
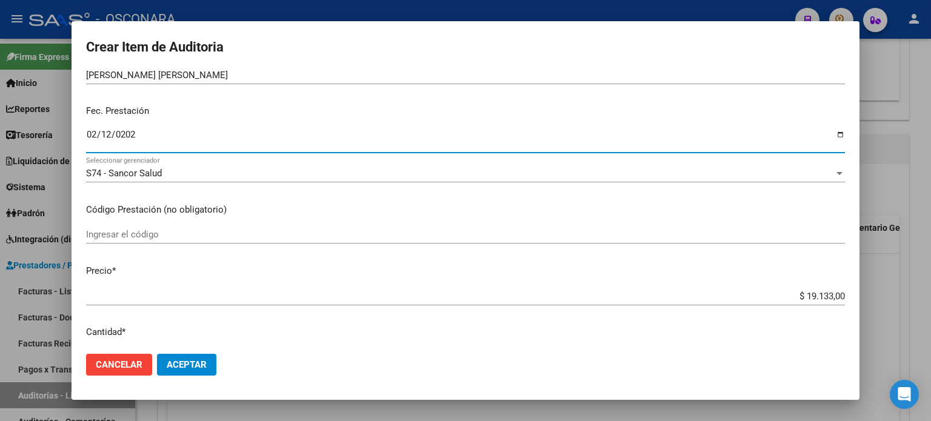
scroll to position [121, 0]
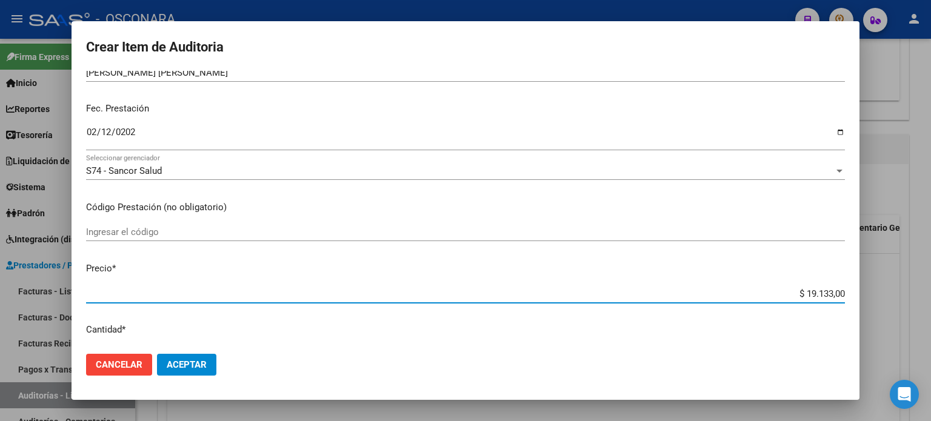
drag, startPoint x: 796, startPoint y: 290, endPoint x: 931, endPoint y: 285, distance: 134.7
click at [931, 286] on div "Crear Item de Auditoria 42839937 Nro Documento 23428399374 CUIL Afiliado Inacti…" at bounding box center [465, 210] width 931 height 421
type input "$ 0,01"
type input "$ 0,11"
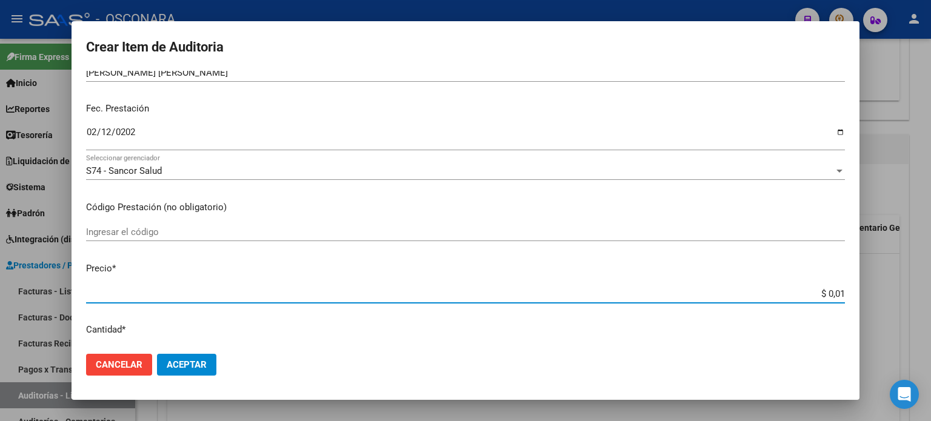
type input "$ 0,11"
type input "$ 1,18"
type input "$ 11,88"
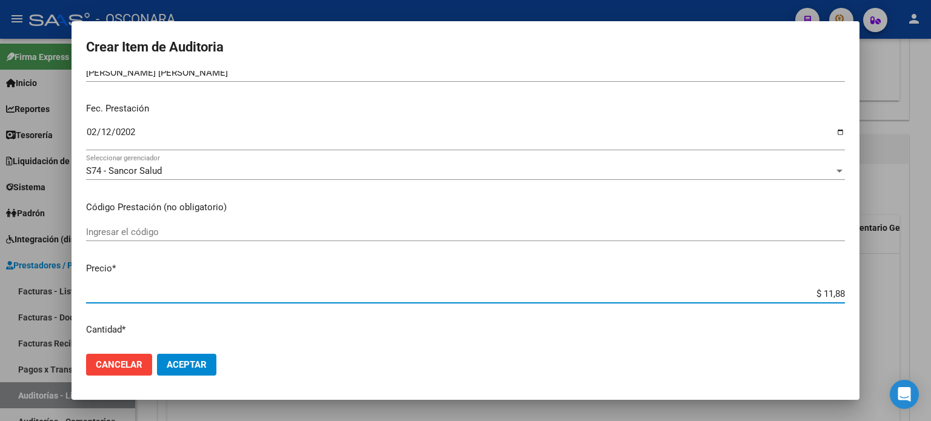
type input "$ 118,89"
type input "$ 1.188,90"
type input "$ 11.889,00"
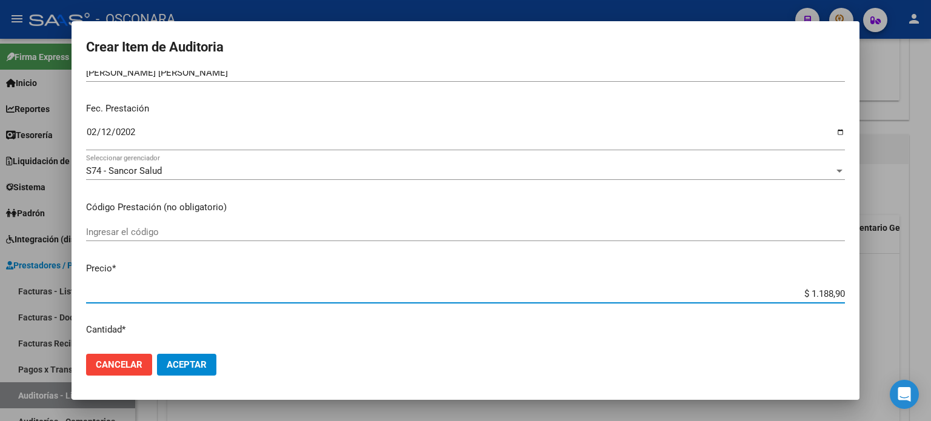
type input "$ 11.889,00"
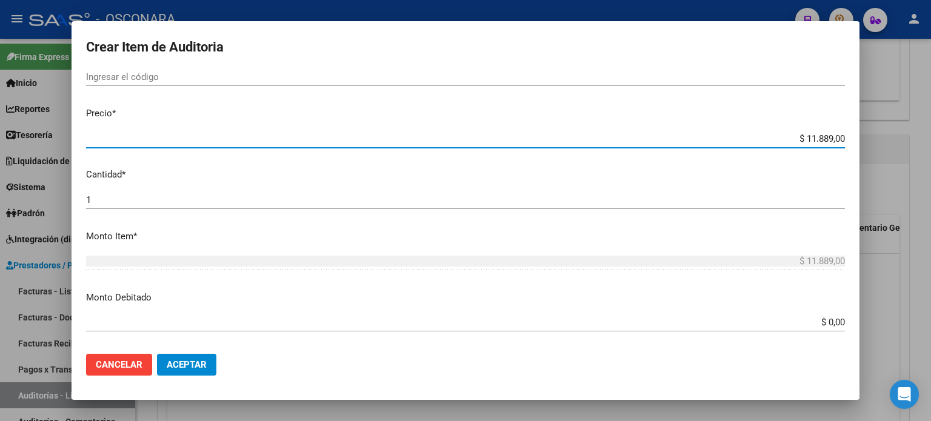
scroll to position [303, 0]
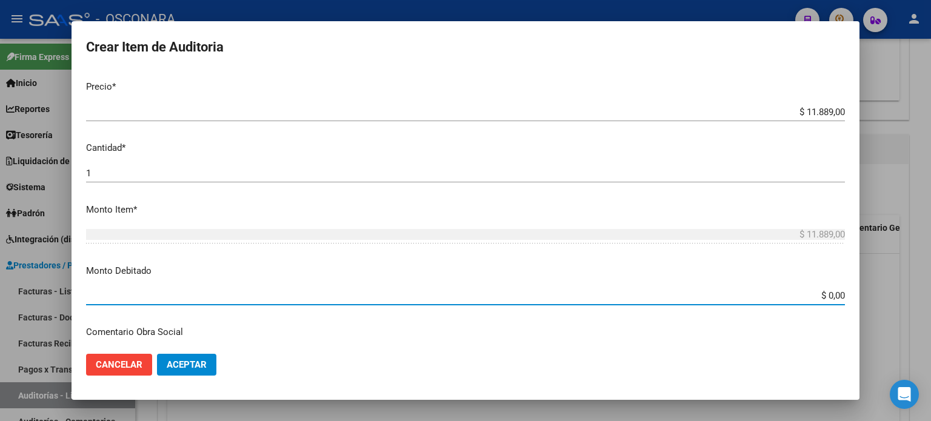
drag, startPoint x: 827, startPoint y: 298, endPoint x: 931, endPoint y: 294, distance: 103.8
click at [931, 296] on div "Crear Item de Auditoria 42839937 Nro Documento 23428399374 CUIL Afiliado Inacti…" at bounding box center [465, 210] width 931 height 421
type input "$ 11.889,00"
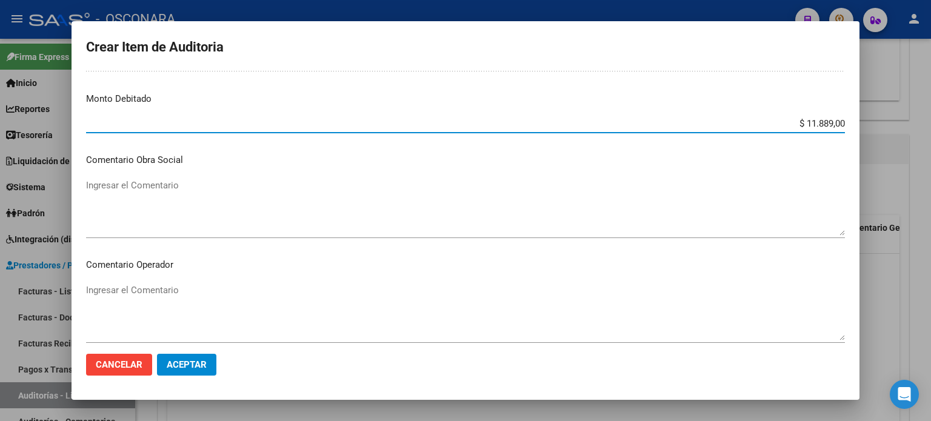
scroll to position [485, 0]
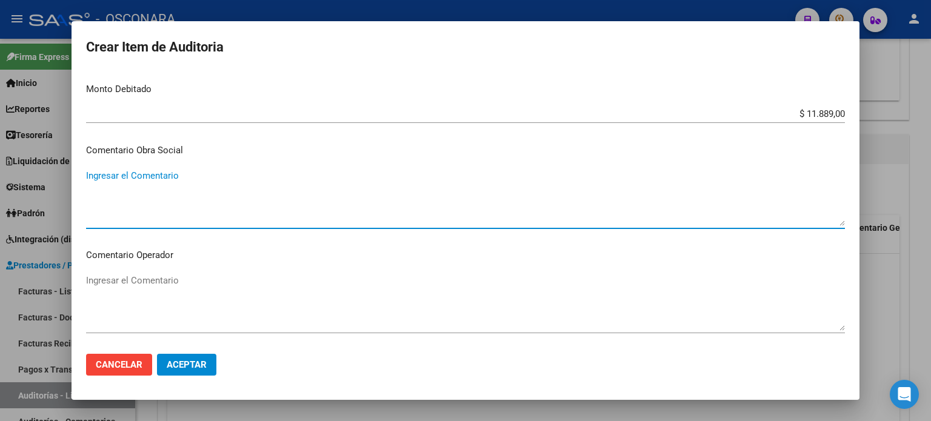
click at [162, 199] on textarea "Ingresar el Comentario" at bounding box center [465, 197] width 759 height 57
drag, startPoint x: 265, startPoint y: 175, endPoint x: 65, endPoint y: 168, distance: 199.6
click at [19, 177] on div "Crear Item de Auditoria 42839937 Nro Documento 23428399374 CUIL Afiliado Inacti…" at bounding box center [465, 210] width 931 height 421
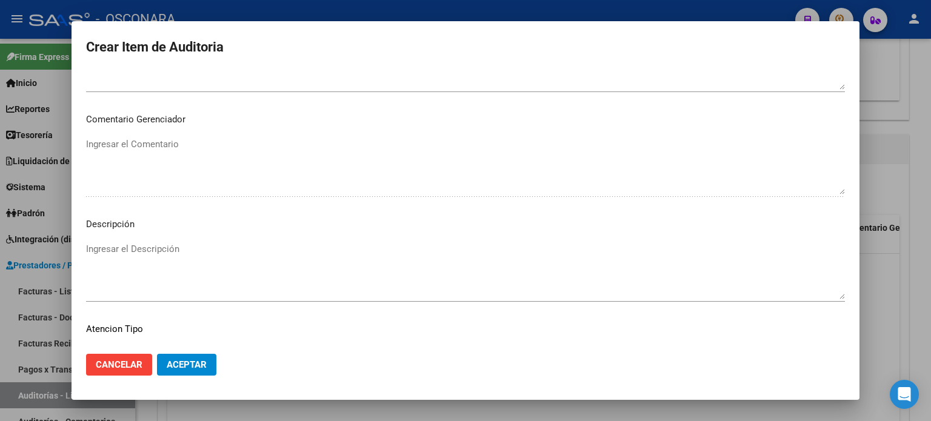
scroll to position [728, 0]
type textarea "PERTENECE A RENOS 9-0210-8 DESDE [DATE] FC 114-7129"
click at [113, 258] on textarea "Ingresar el Descripción" at bounding box center [465, 269] width 759 height 57
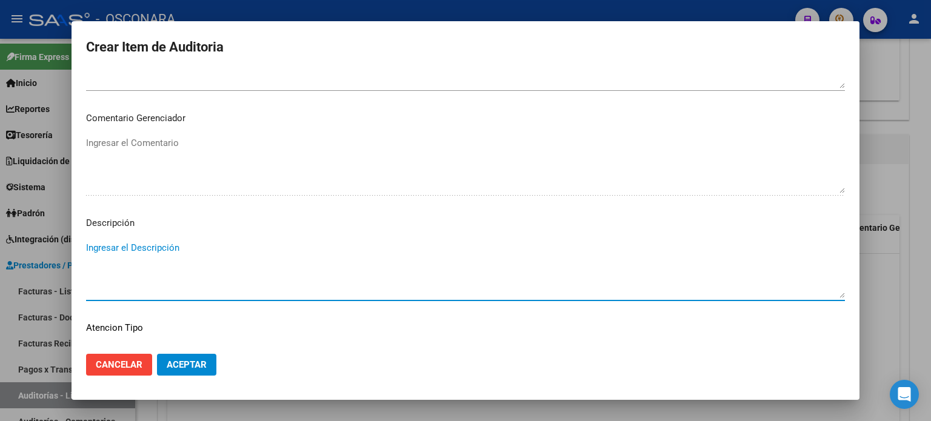
paste textarea "PERTENECE A RENOS 9-0210-8 DESDE [DATE] FC 114-7129"
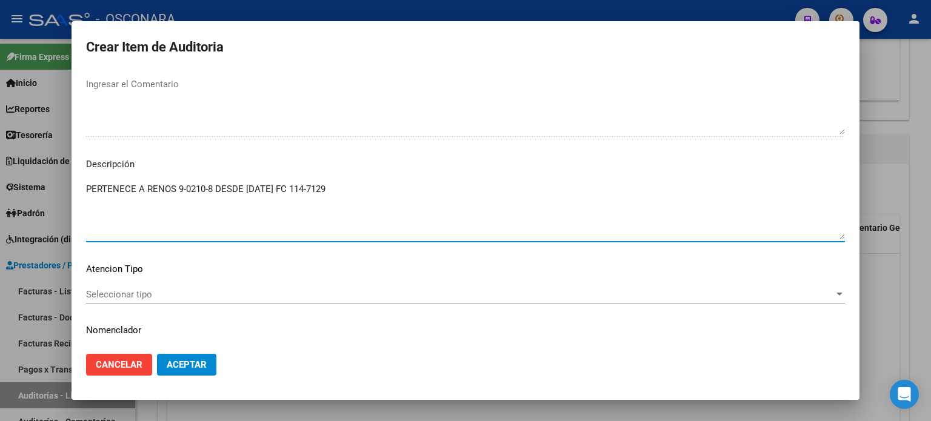
scroll to position [817, 0]
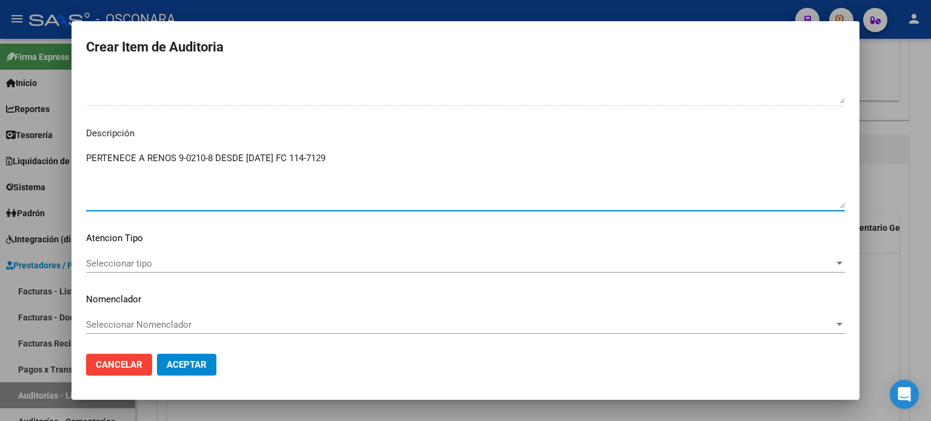
type textarea "PERTENECE A RENOS 9-0210-8 DESDE [DATE] FC 114-7129"
click at [101, 263] on span "Seleccionar tipo" at bounding box center [460, 263] width 748 height 11
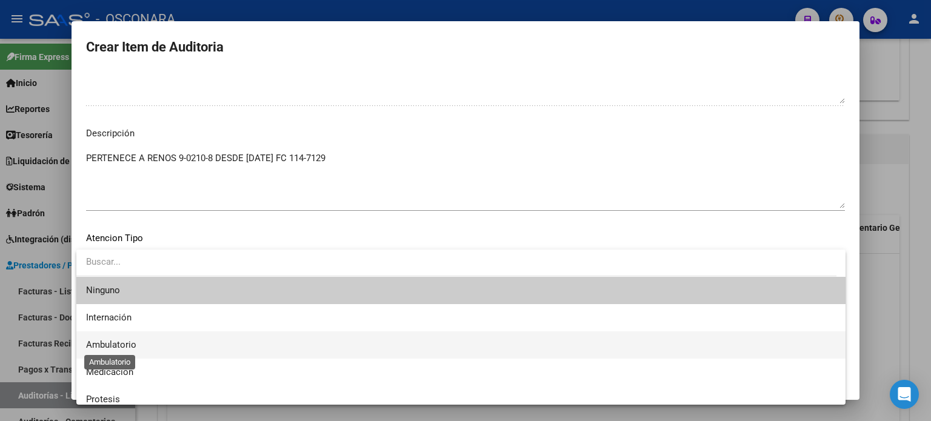
click at [113, 346] on span "Ambulatorio" at bounding box center [111, 345] width 50 height 11
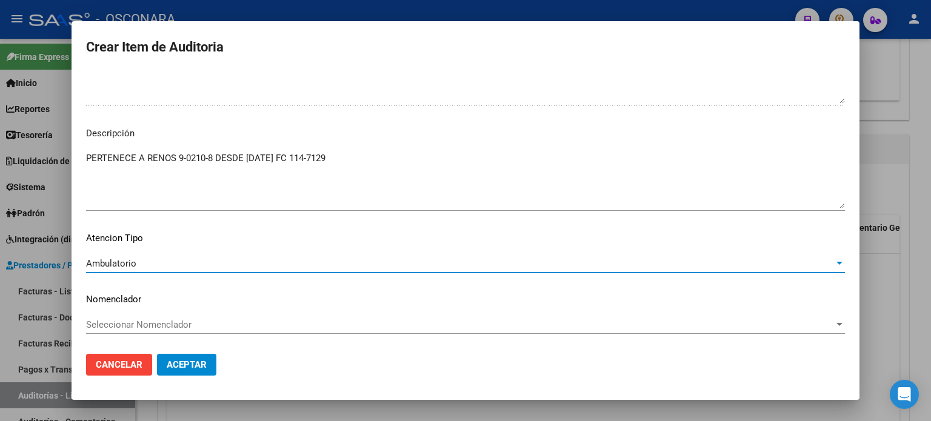
click at [196, 367] on span "Aceptar" at bounding box center [187, 365] width 40 height 11
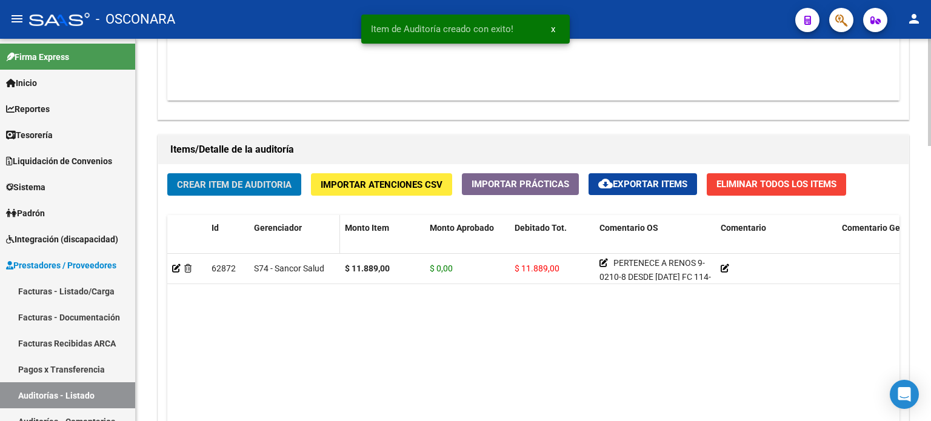
scroll to position [789, 0]
click at [245, 189] on span "Crear Item de Auditoria" at bounding box center [234, 184] width 115 height 11
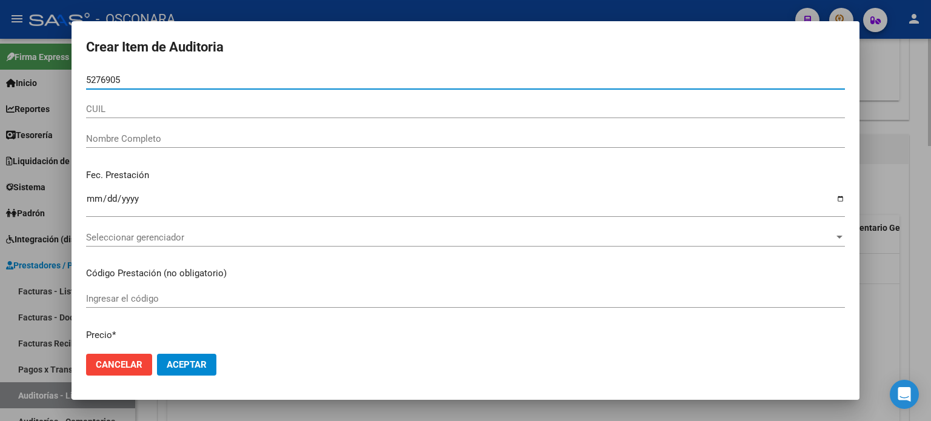
type input "52769056"
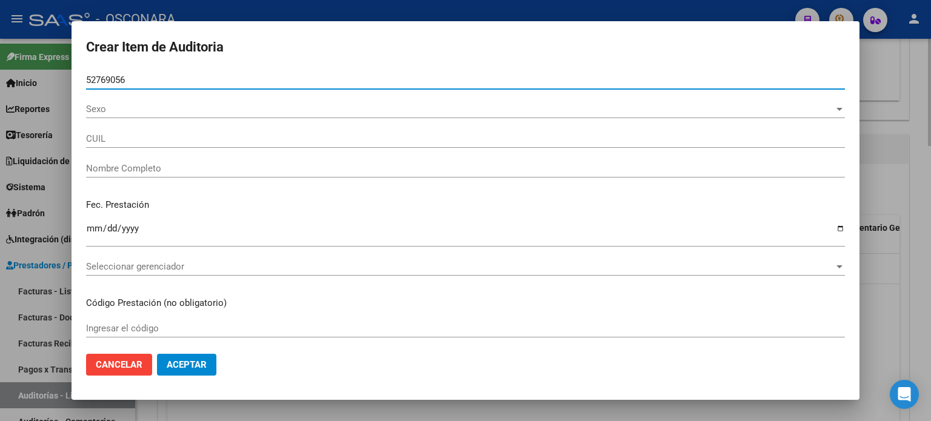
type input "20527690561"
type input "[PERSON_NAME]"
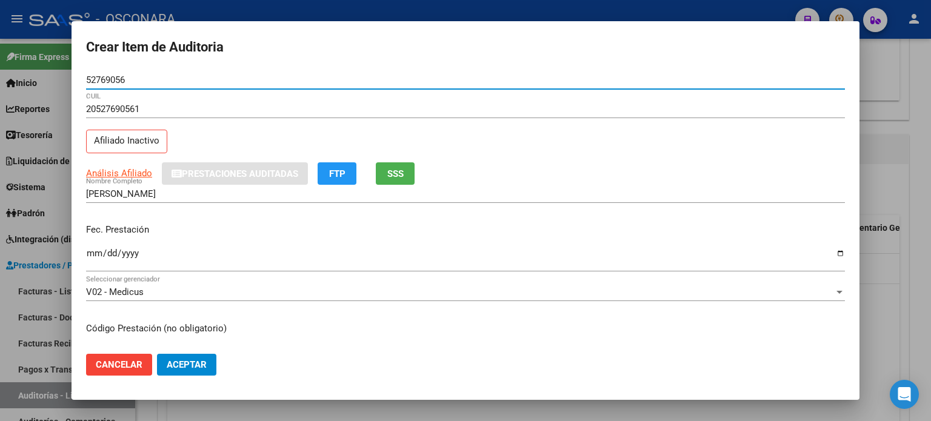
type input "52769056"
click at [398, 175] on span "SSS" at bounding box center [395, 174] width 16 height 11
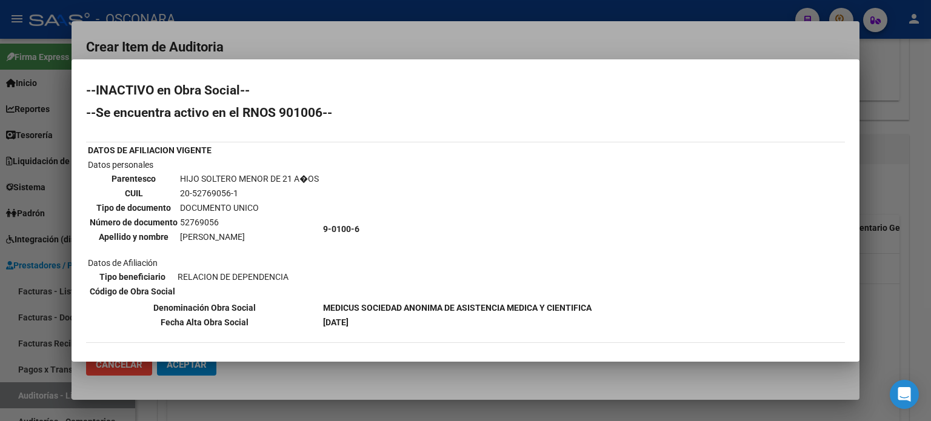
click at [885, 230] on div at bounding box center [465, 210] width 931 height 421
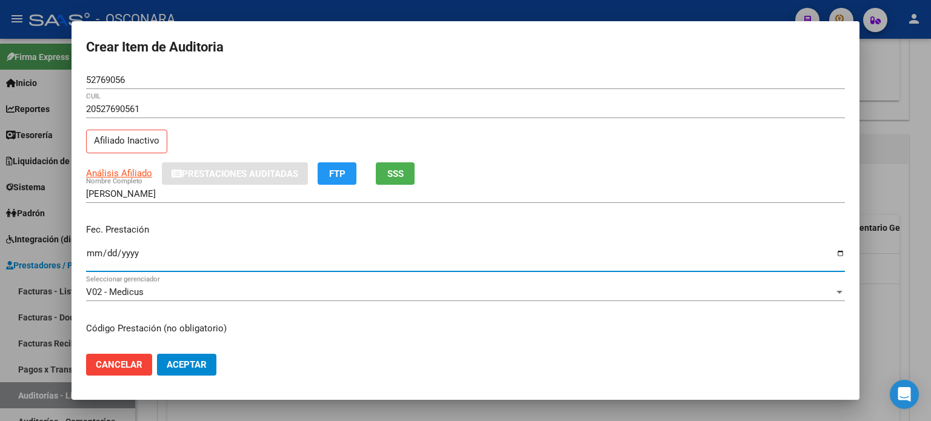
click at [97, 249] on input "Ingresar la fecha" at bounding box center [465, 258] width 759 height 19
type input "2025-03-18"
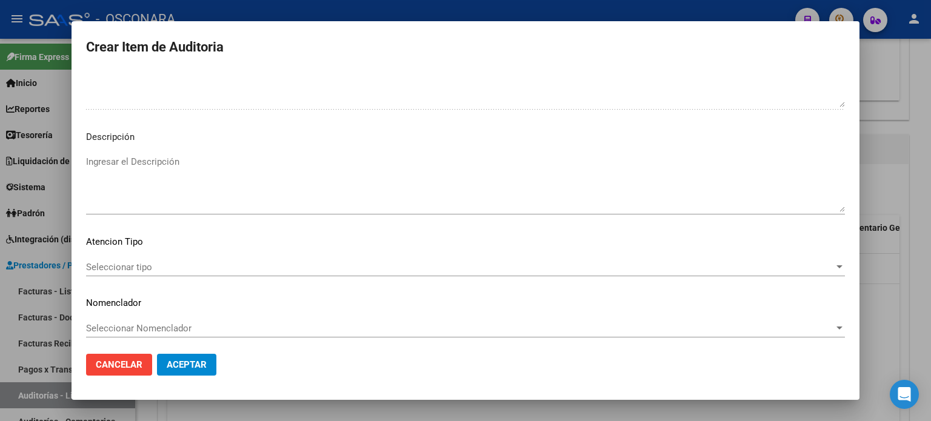
scroll to position [817, 0]
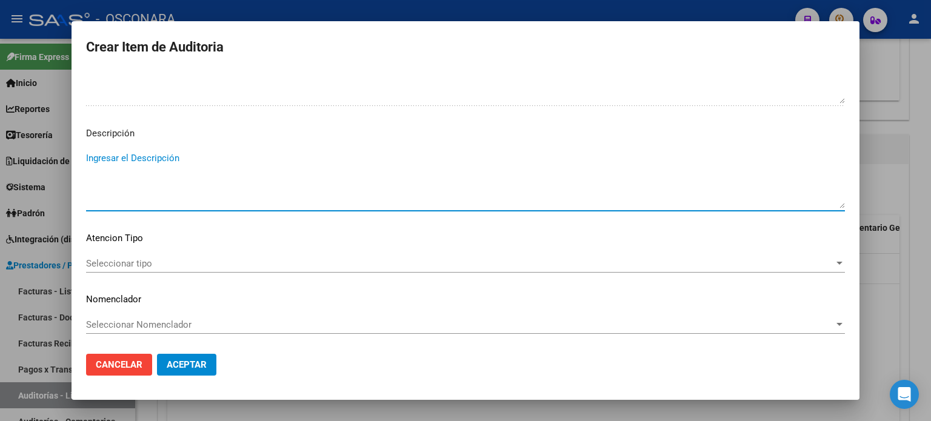
click at [158, 181] on textarea "Ingresar el Descripción" at bounding box center [465, 180] width 759 height 57
type textarea "AMBULATORIO"
click at [121, 263] on span "Seleccionar tipo" at bounding box center [460, 263] width 748 height 11
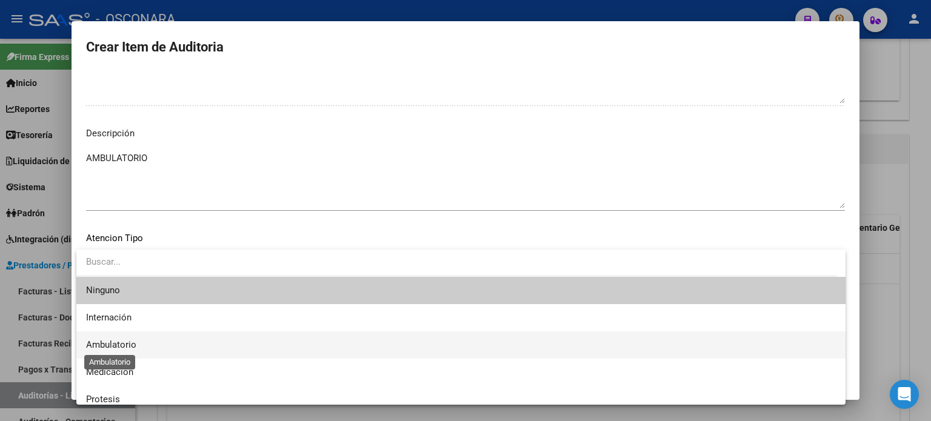
click at [113, 341] on span "Ambulatorio" at bounding box center [111, 345] width 50 height 11
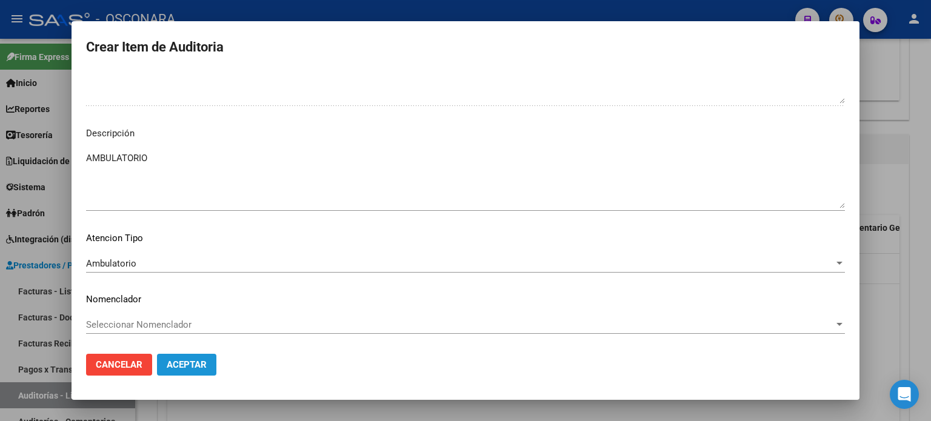
click at [172, 367] on span "Aceptar" at bounding box center [187, 365] width 40 height 11
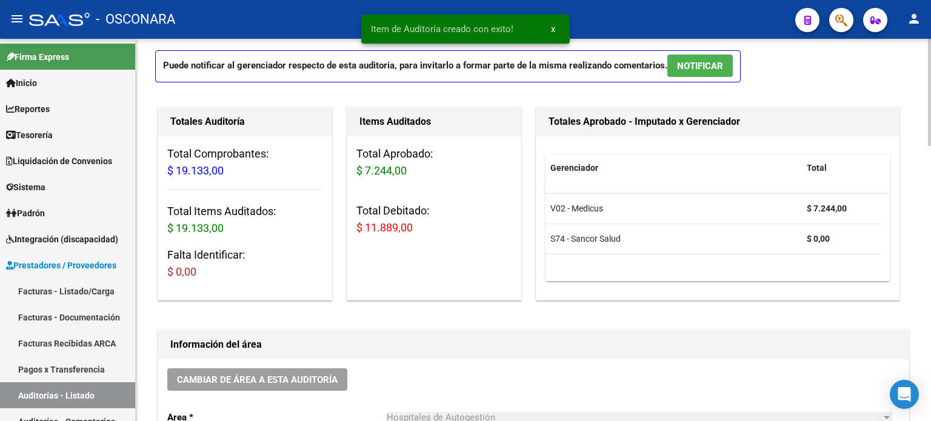
scroll to position [0, 0]
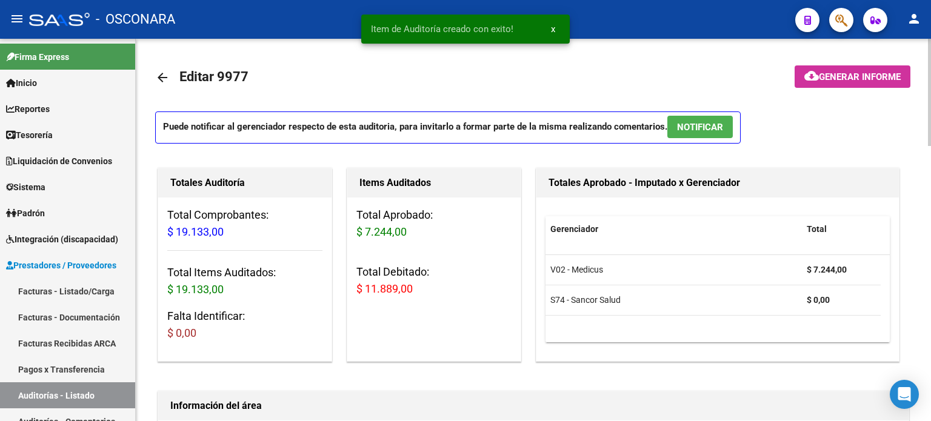
click at [694, 124] on span "NOTIFICAR" at bounding box center [700, 127] width 46 height 11
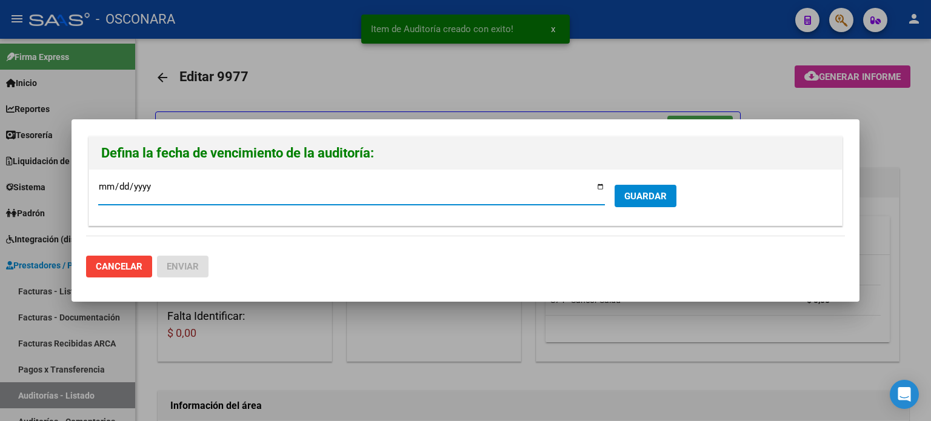
click at [600, 185] on input "2025-09-18" at bounding box center [351, 191] width 507 height 19
type input "2025-09-09"
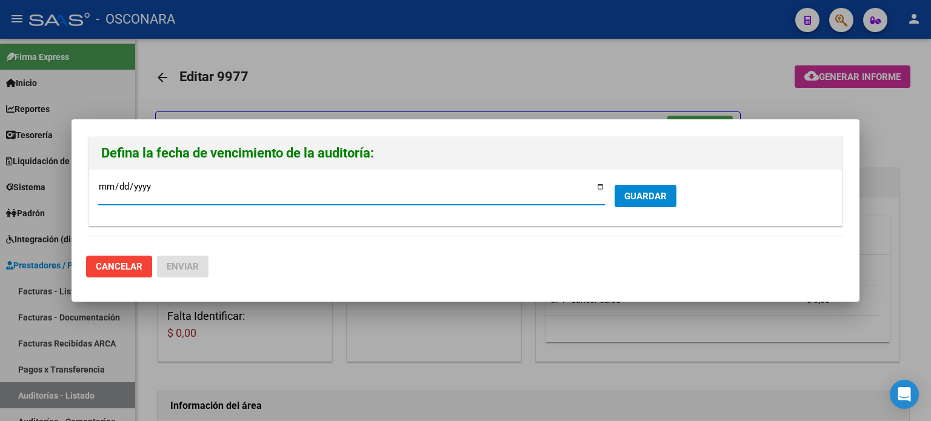
click at [637, 198] on span "GUARDAR" at bounding box center [646, 196] width 42 height 11
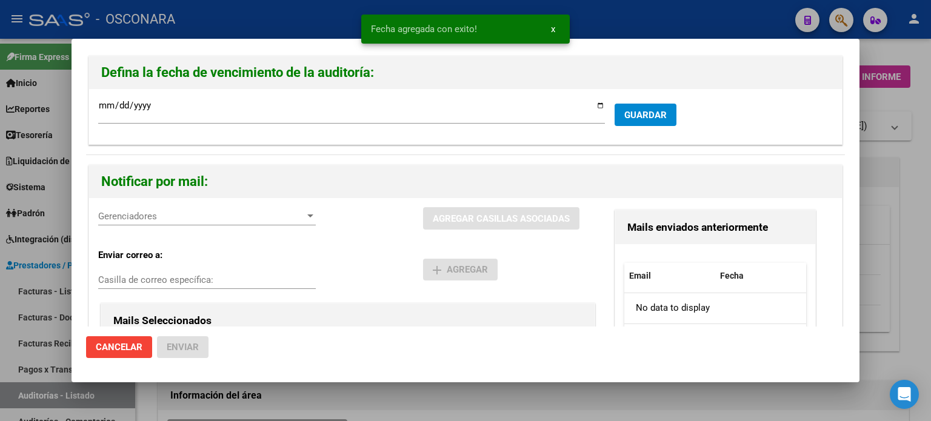
click at [179, 213] on span "Gerenciadores" at bounding box center [201, 216] width 207 height 11
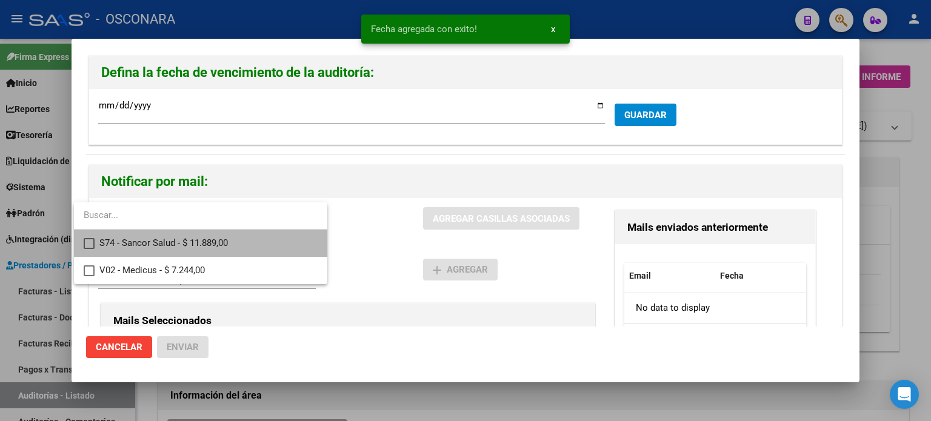
click at [152, 249] on span "S74 - Sancor Salud - $ 11.889,00" at bounding box center [208, 243] width 218 height 27
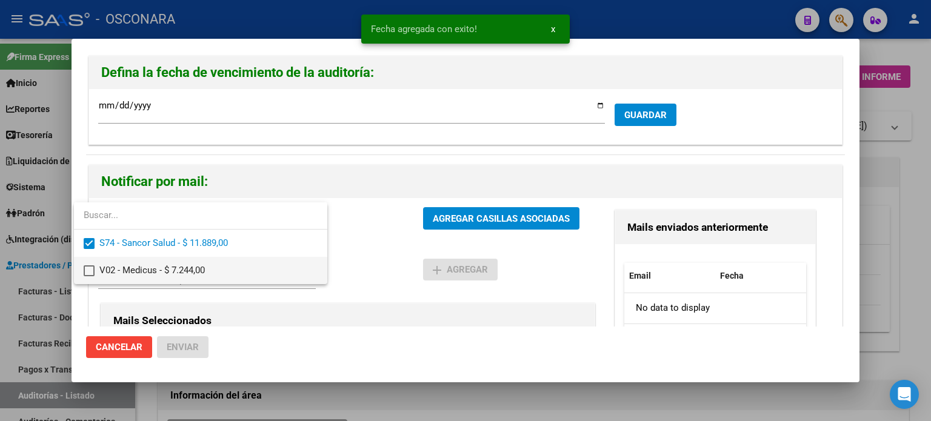
click at [149, 272] on span "V02 - Medicus - $ 7.244,00" at bounding box center [208, 270] width 218 height 27
click at [491, 201] on div at bounding box center [465, 210] width 931 height 421
click at [485, 214] on span "AGREGAR CASILLAS ASOCIADAS" at bounding box center [501, 218] width 137 height 11
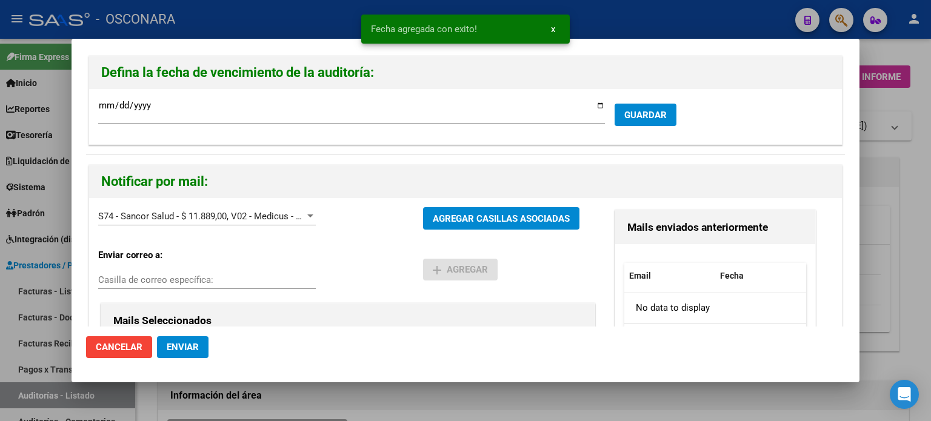
click at [179, 352] on span "Enviar" at bounding box center [183, 347] width 32 height 11
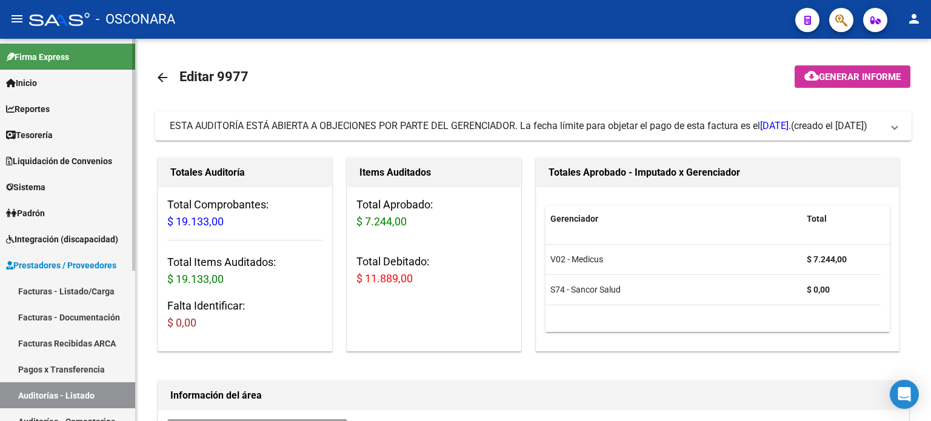
click at [58, 287] on link "Facturas - Listado/Carga" at bounding box center [67, 291] width 135 height 26
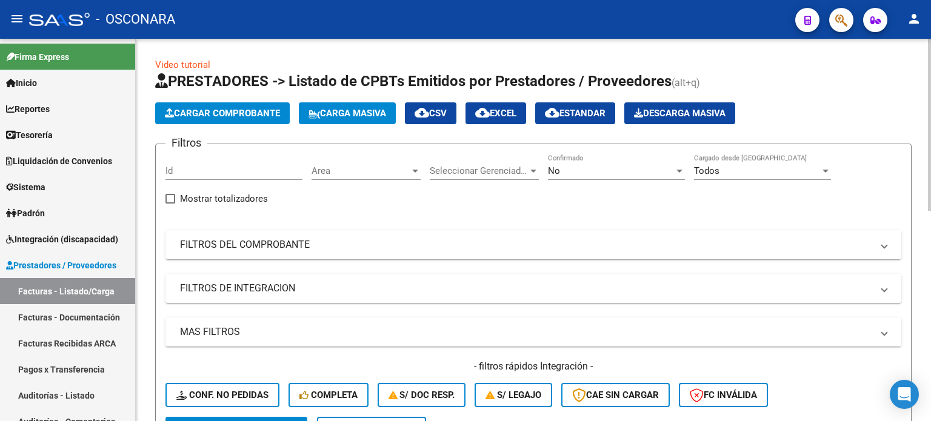
click at [206, 113] on span "Cargar Comprobante" at bounding box center [222, 113] width 115 height 11
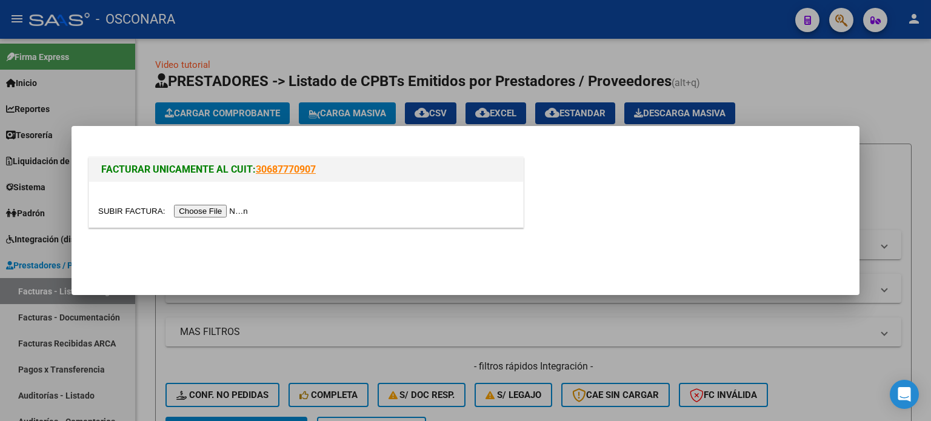
click at [209, 205] on input "file" at bounding box center [174, 211] width 153 height 13
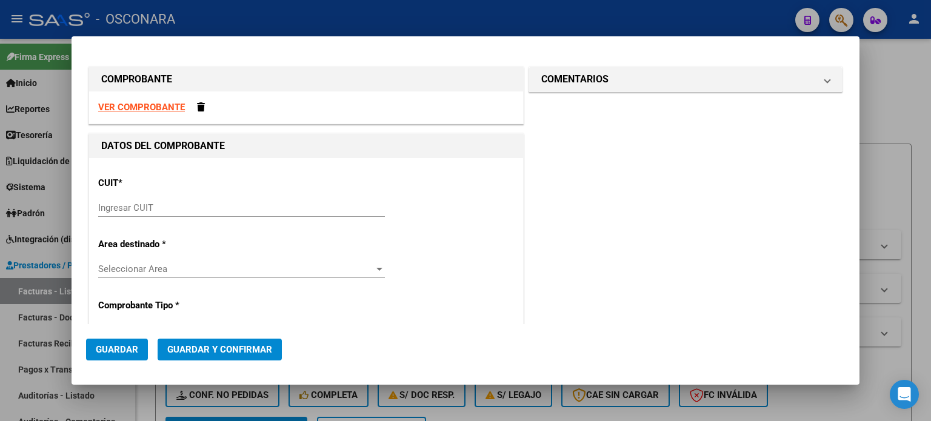
click at [132, 213] on input "Ingresar CUIT" at bounding box center [241, 208] width 287 height 11
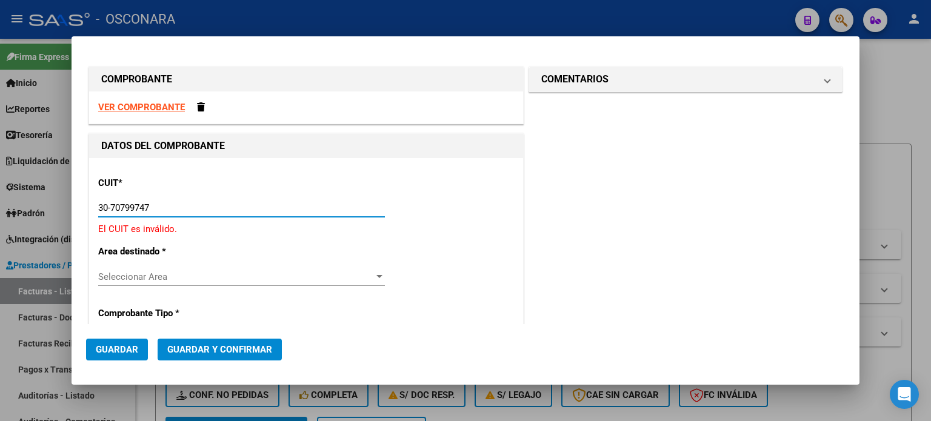
type input "30-70799747-4"
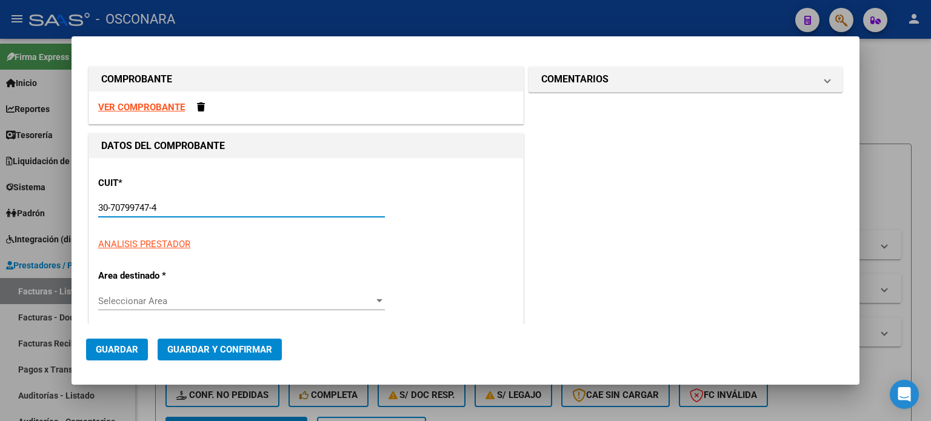
type input "3"
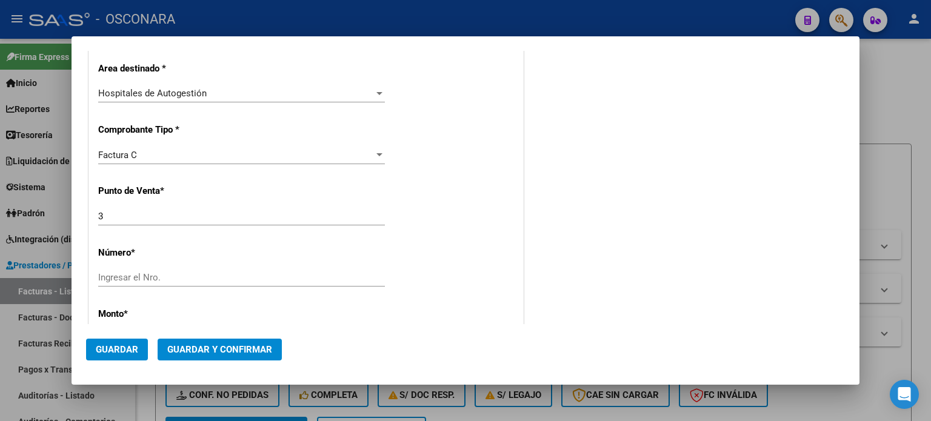
scroll to position [243, 0]
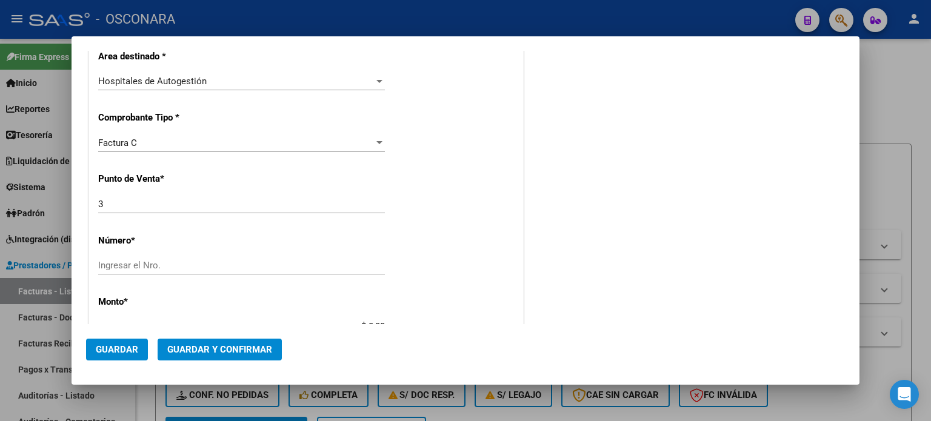
type input "30-70799747-4"
click at [141, 262] on input "Ingresar el Nro." at bounding box center [241, 265] width 287 height 11
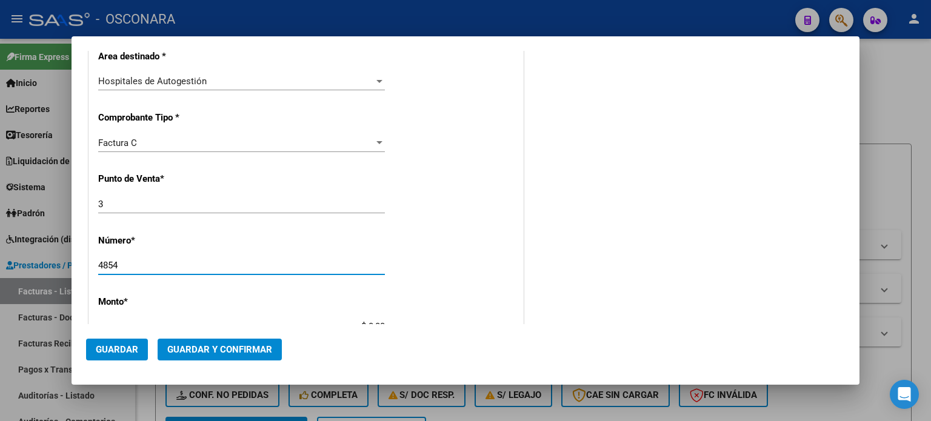
type input "4854"
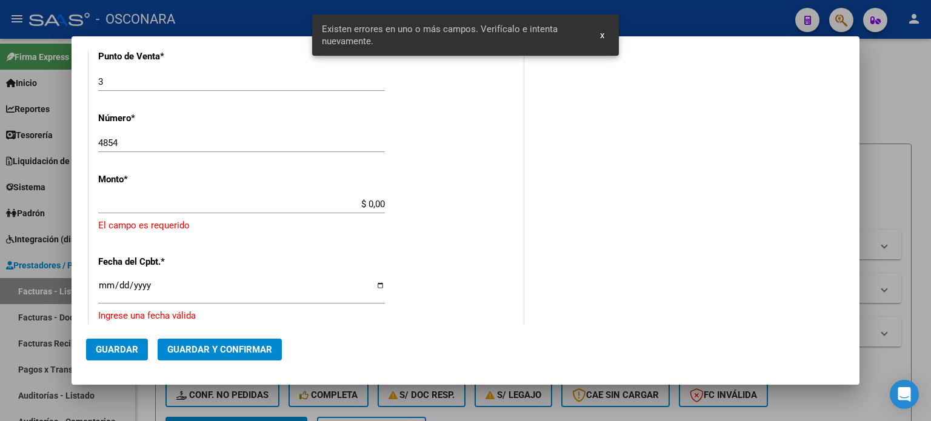
scroll to position [376, 0]
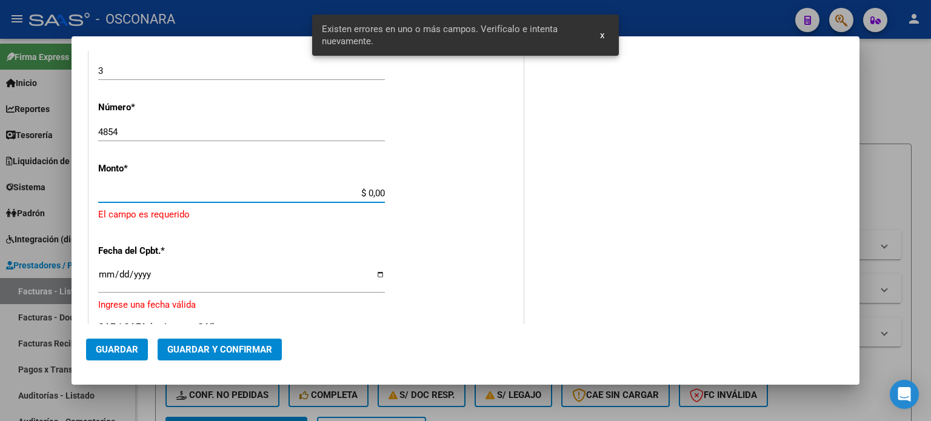
drag, startPoint x: 364, startPoint y: 195, endPoint x: 418, endPoint y: 186, distance: 54.6
click at [418, 186] on div "CUIT * 30-70799747-4 Ingresar CUIT ANALISIS PRESTADOR HOSPITAL INTERZONAL DE NI…" at bounding box center [306, 226] width 434 height 888
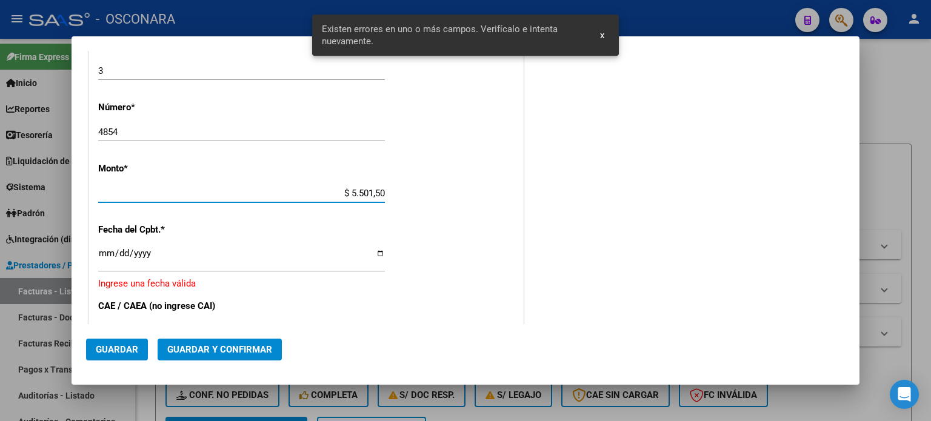
type input "$ 55.015,00"
click at [99, 256] on input "Ingresar la fecha" at bounding box center [241, 258] width 287 height 19
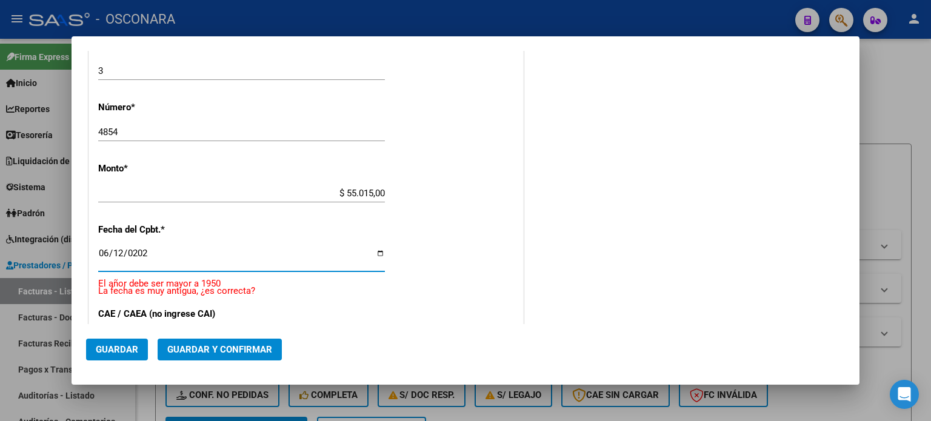
type input "2025-06-12"
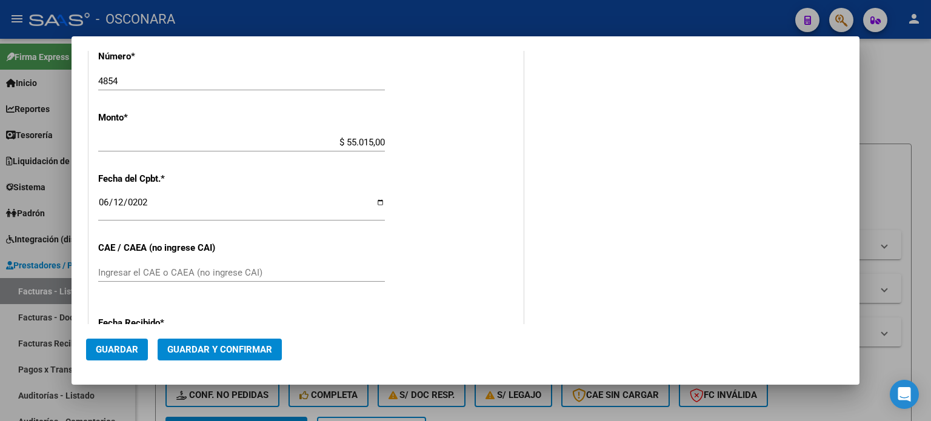
scroll to position [497, 0]
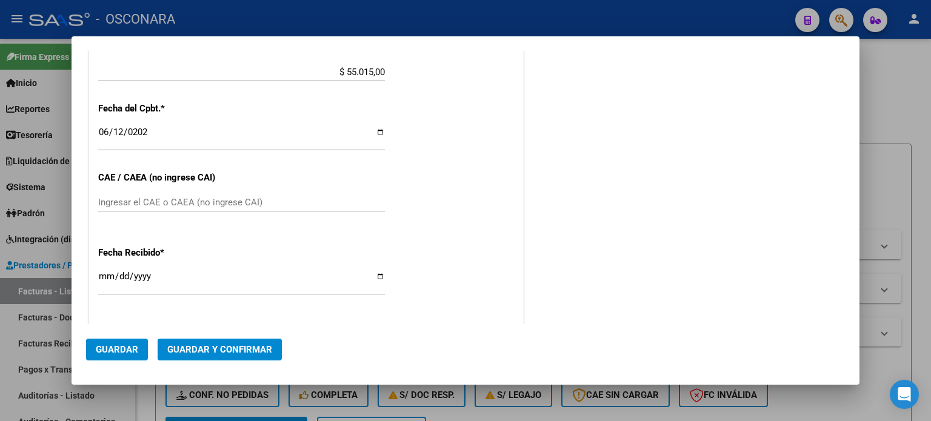
click at [201, 355] on span "Guardar y Confirmar" at bounding box center [219, 349] width 105 height 11
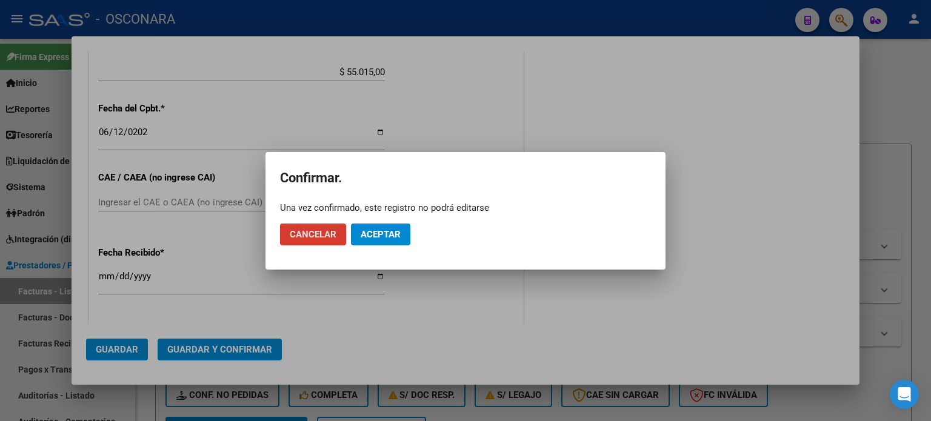
click at [400, 226] on button "Aceptar" at bounding box center [380, 235] width 59 height 22
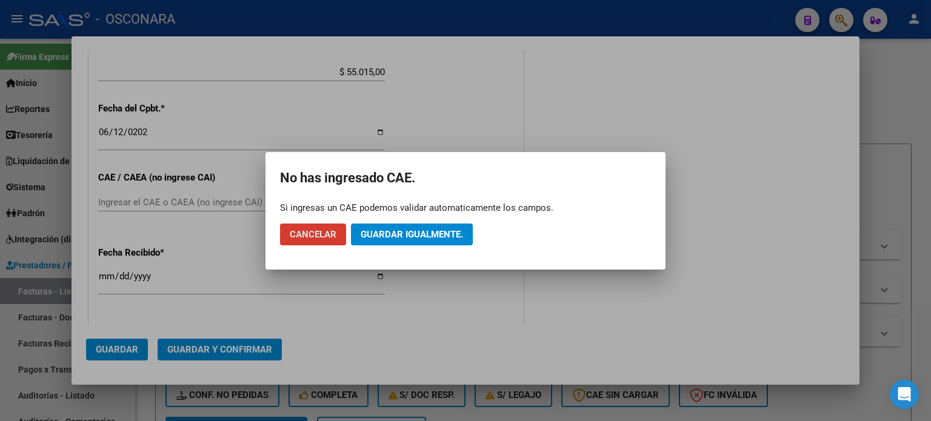
click at [406, 238] on span "Guardar igualmente." at bounding box center [412, 234] width 102 height 11
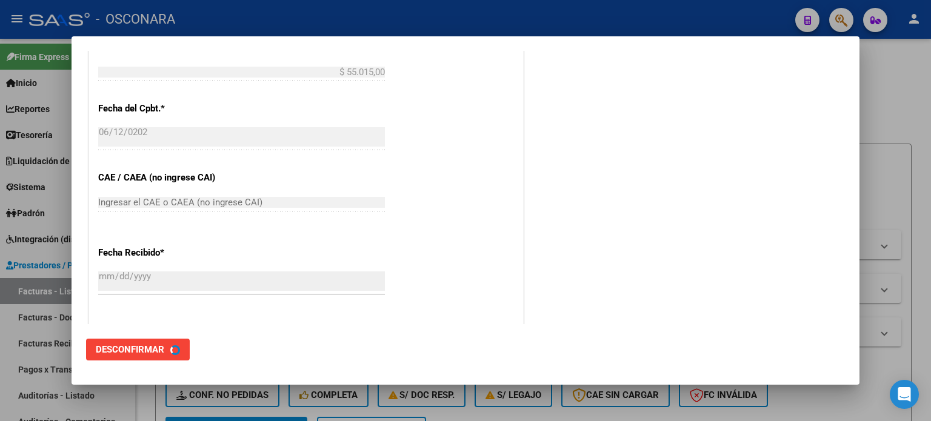
scroll to position [0, 0]
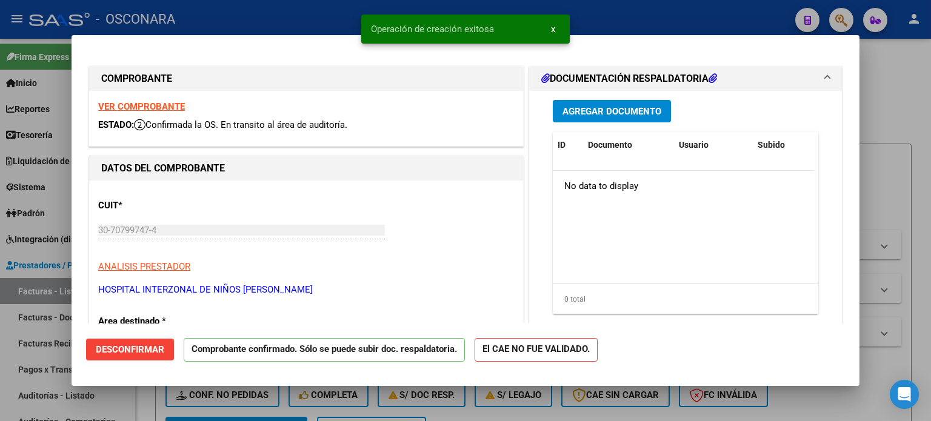
click at [0, 404] on div at bounding box center [465, 210] width 931 height 421
type input "$ 0,00"
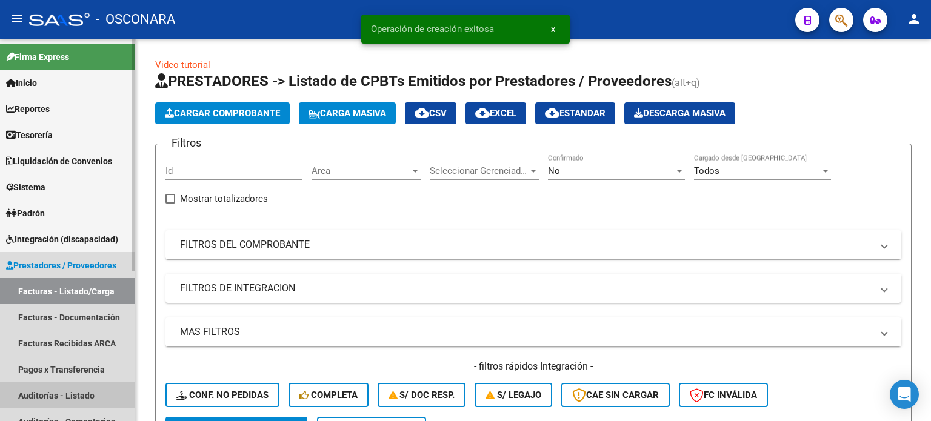
click at [25, 397] on link "Auditorías - Listado" at bounding box center [67, 396] width 135 height 26
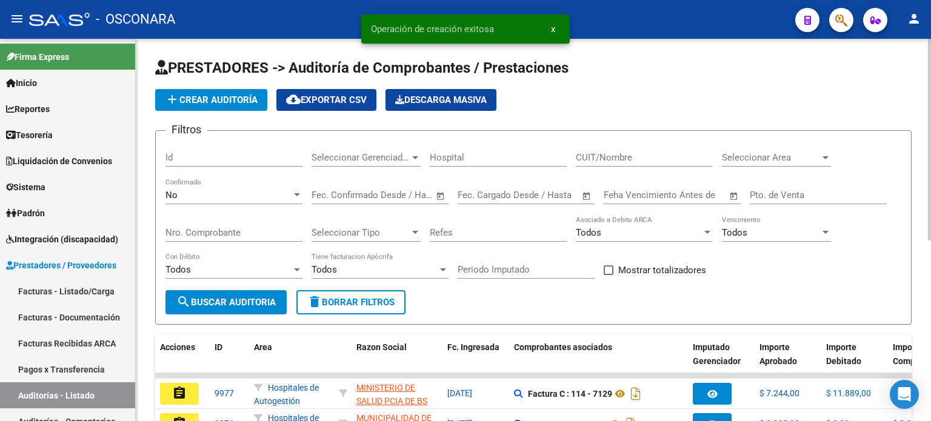
click at [209, 101] on span "add Crear Auditoría" at bounding box center [211, 100] width 93 height 11
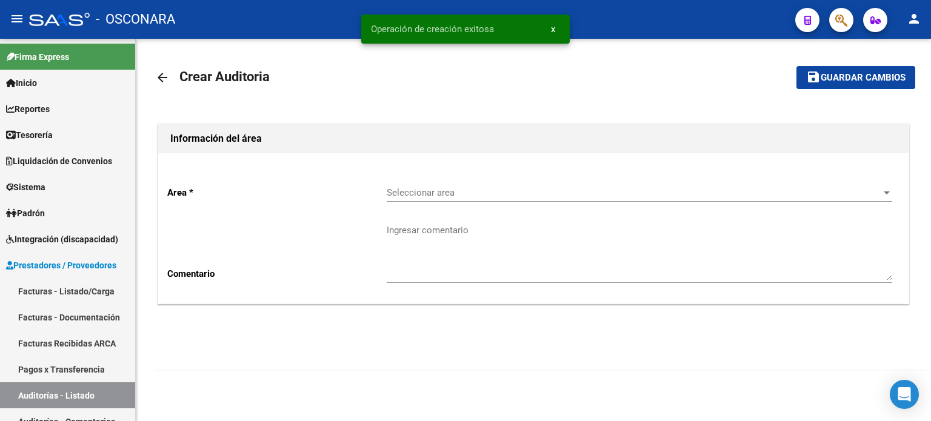
click at [494, 196] on span "Seleccionar area" at bounding box center [634, 192] width 495 height 11
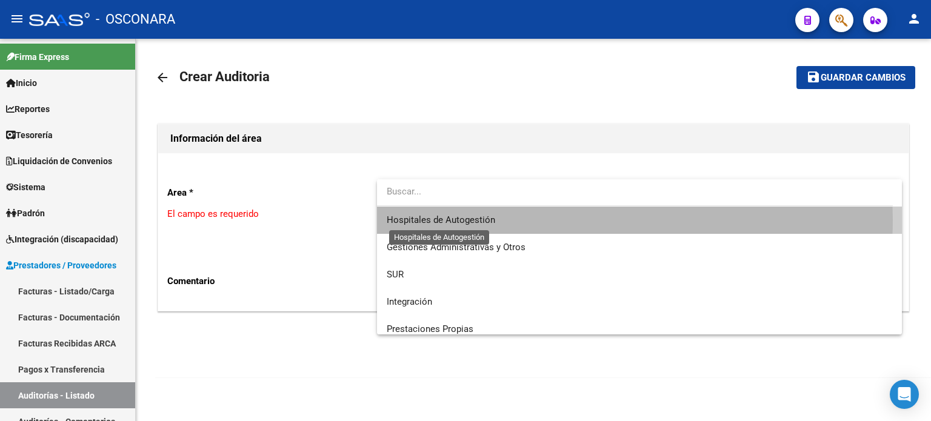
click at [441, 219] on span "Hospitales de Autogestión" at bounding box center [441, 220] width 109 height 11
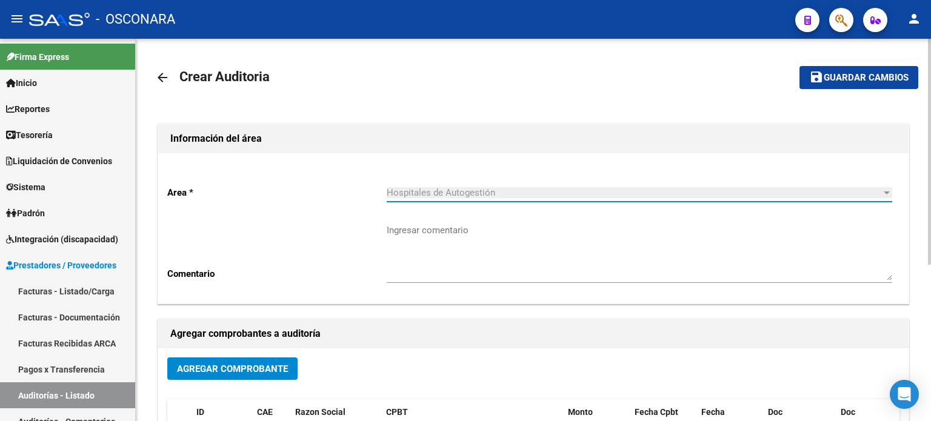
click at [234, 363] on span "Agregar Comprobante" at bounding box center [232, 368] width 111 height 11
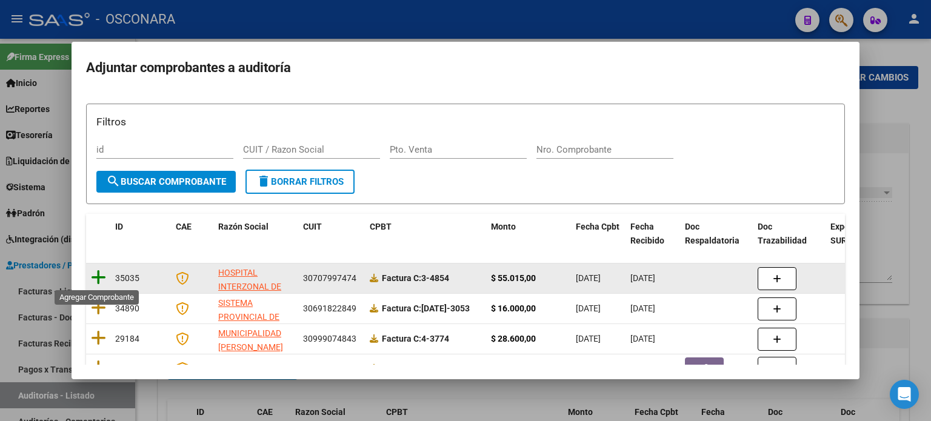
click at [99, 281] on icon at bounding box center [98, 277] width 15 height 17
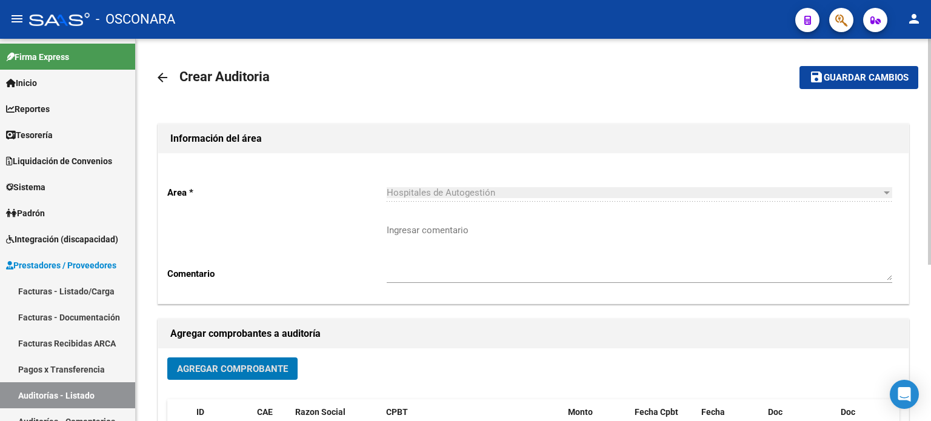
click at [842, 75] on span "Guardar cambios" at bounding box center [866, 78] width 85 height 11
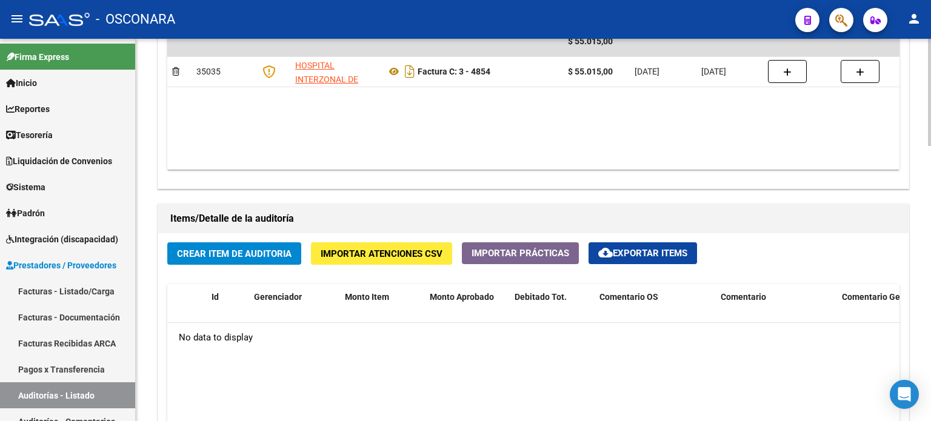
scroll to position [728, 0]
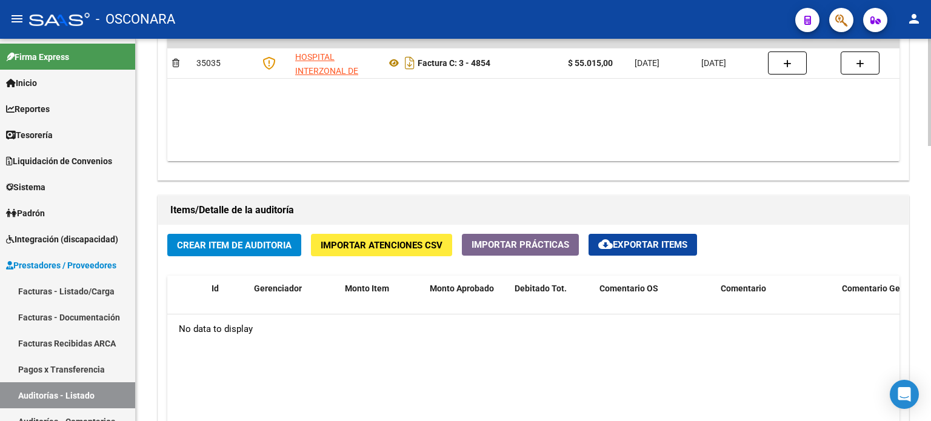
click at [229, 241] on span "Crear Item de Auditoria" at bounding box center [234, 245] width 115 height 11
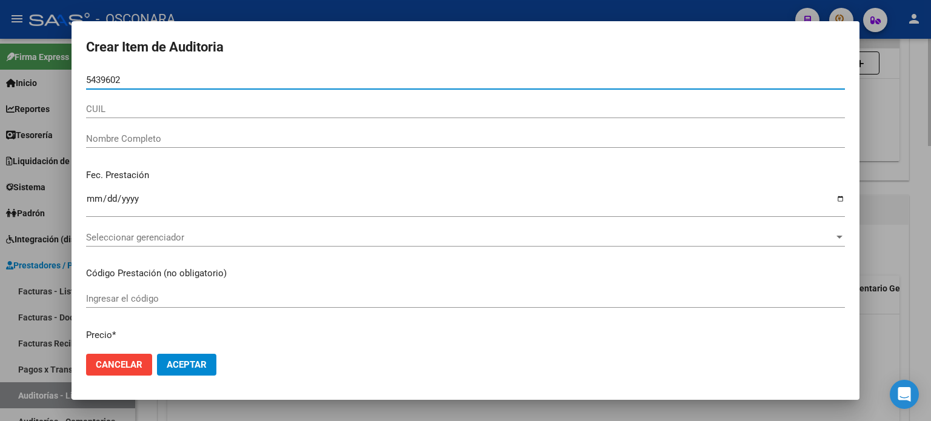
type input "54396025"
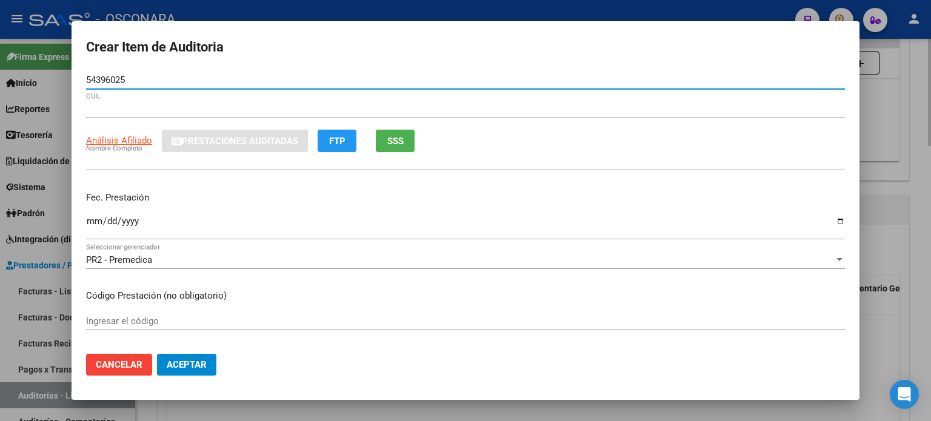
type input "27543960255"
type input "CANCIANI ORIANA BERENICE"
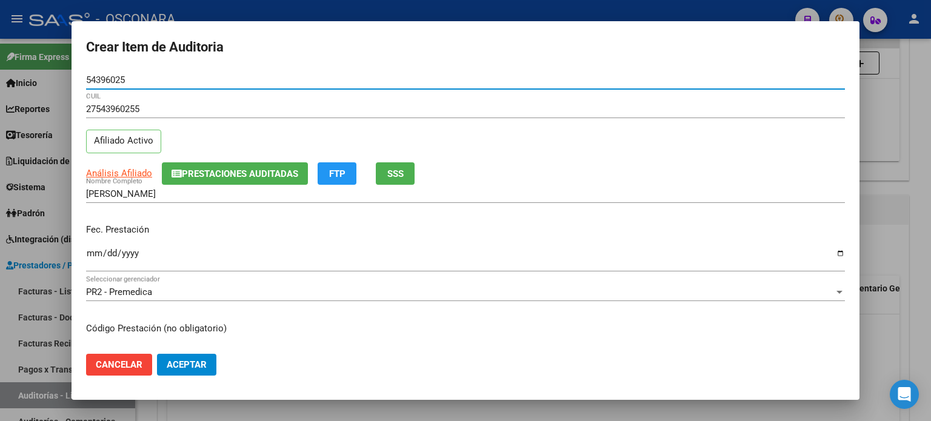
type input "54396025"
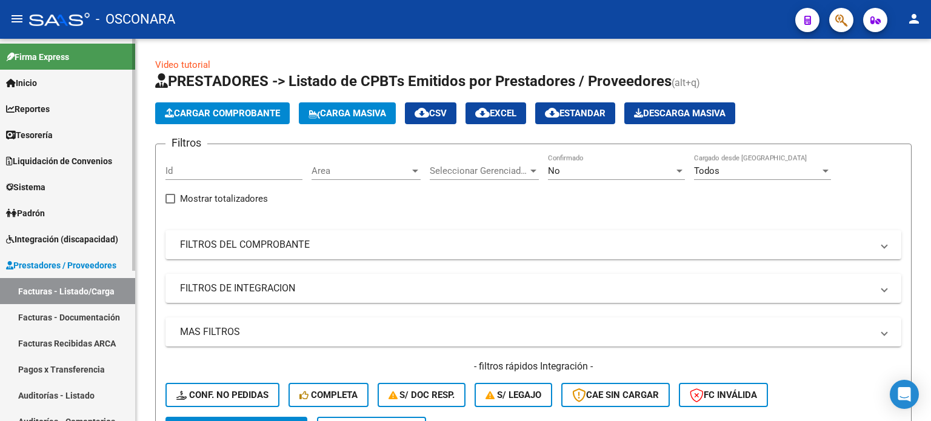
click at [44, 392] on link "Auditorías - Listado" at bounding box center [67, 396] width 135 height 26
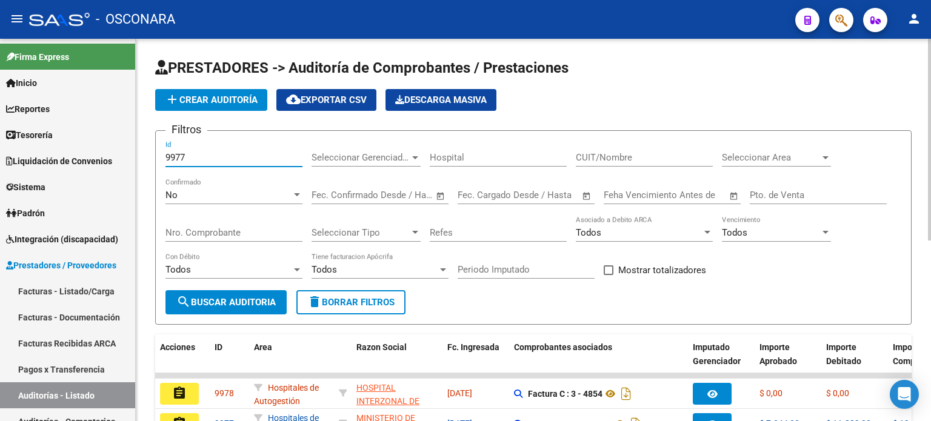
drag, startPoint x: 205, startPoint y: 156, endPoint x: 212, endPoint y: 176, distance: 21.9
click at [205, 155] on input "9977" at bounding box center [234, 157] width 137 height 11
type input "9977"
click at [210, 196] on div "No" at bounding box center [229, 195] width 126 height 11
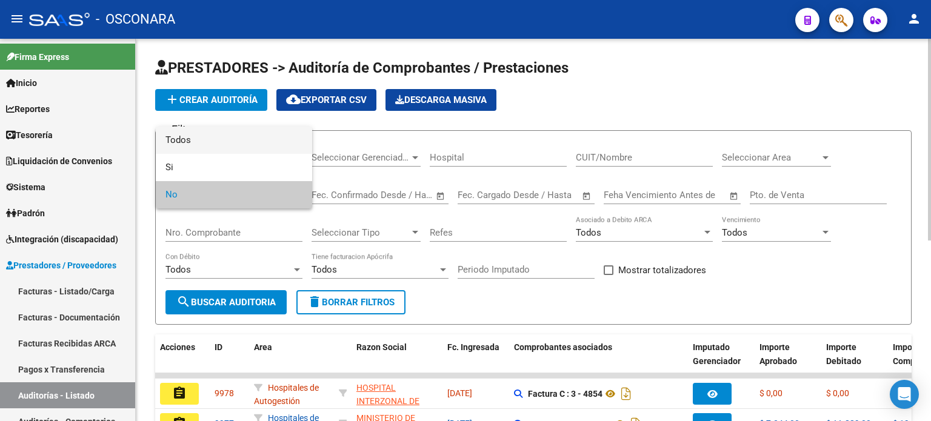
click at [207, 130] on span "Todos" at bounding box center [234, 140] width 137 height 27
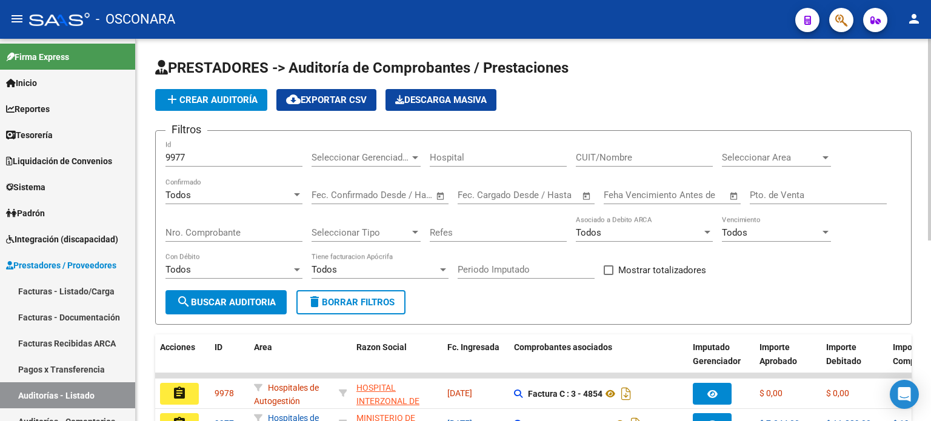
drag, startPoint x: 206, startPoint y: 145, endPoint x: 206, endPoint y: 152, distance: 7.3
click at [206, 146] on div "9977 Id" at bounding box center [234, 154] width 137 height 26
click at [206, 152] on input "9977" at bounding box center [234, 157] width 137 height 11
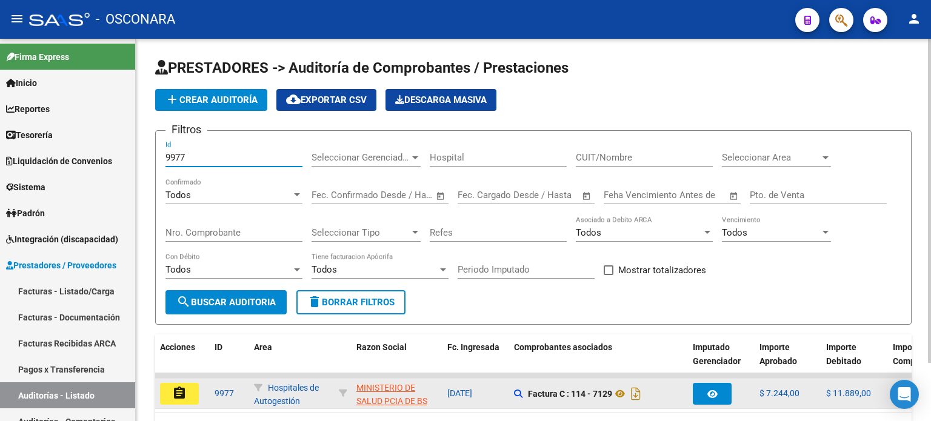
click at [190, 390] on button "assignment" at bounding box center [179, 394] width 39 height 22
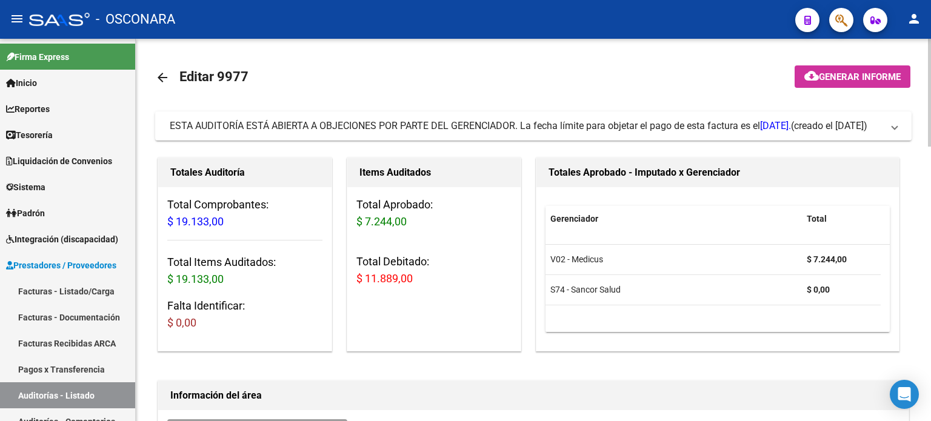
click at [841, 72] on span "Generar informe" at bounding box center [860, 77] width 82 height 11
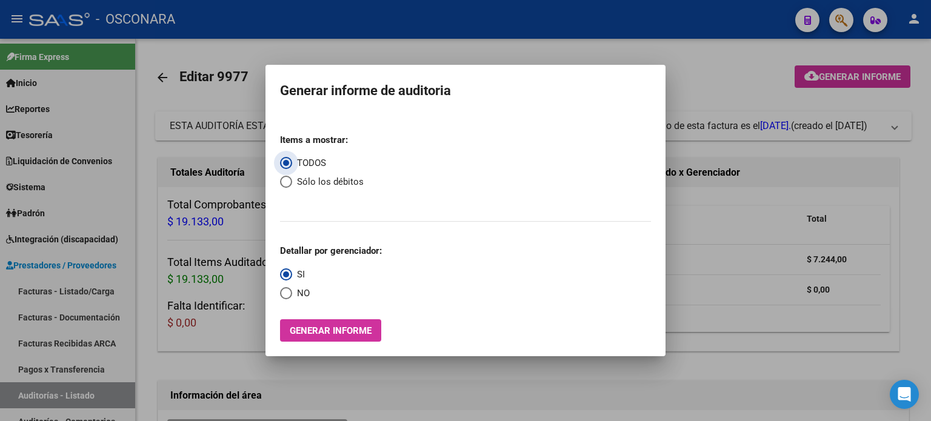
click at [288, 181] on span "Select an option" at bounding box center [286, 182] width 12 height 12
click at [288, 181] on input "Sólo los débitos" at bounding box center [286, 182] width 12 height 12
radio input "true"
click at [309, 333] on span "Generar informe" at bounding box center [331, 331] width 82 height 11
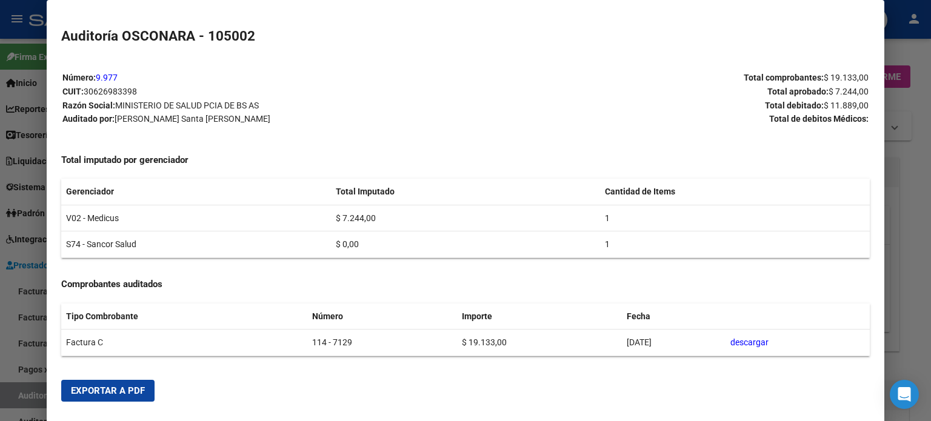
click at [100, 384] on button "Exportar a PDF" at bounding box center [107, 391] width 93 height 22
